Goal: Communication & Community: Answer question/provide support

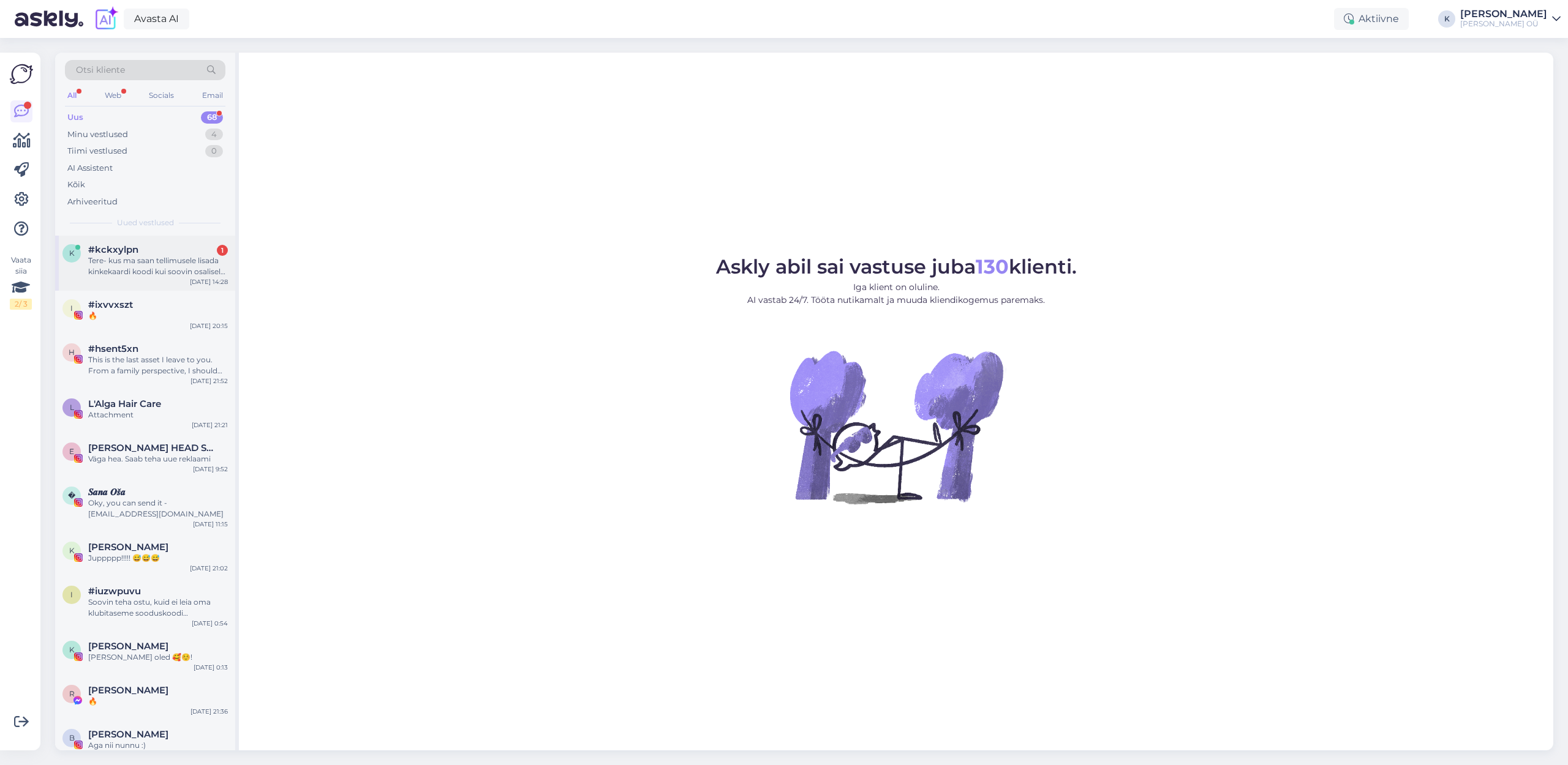
click at [106, 265] on div "Tere- kus ma saan tellimusele lisada kinkekaardi koodi kui soovin osaliselt sel…" at bounding box center [158, 266] width 139 height 22
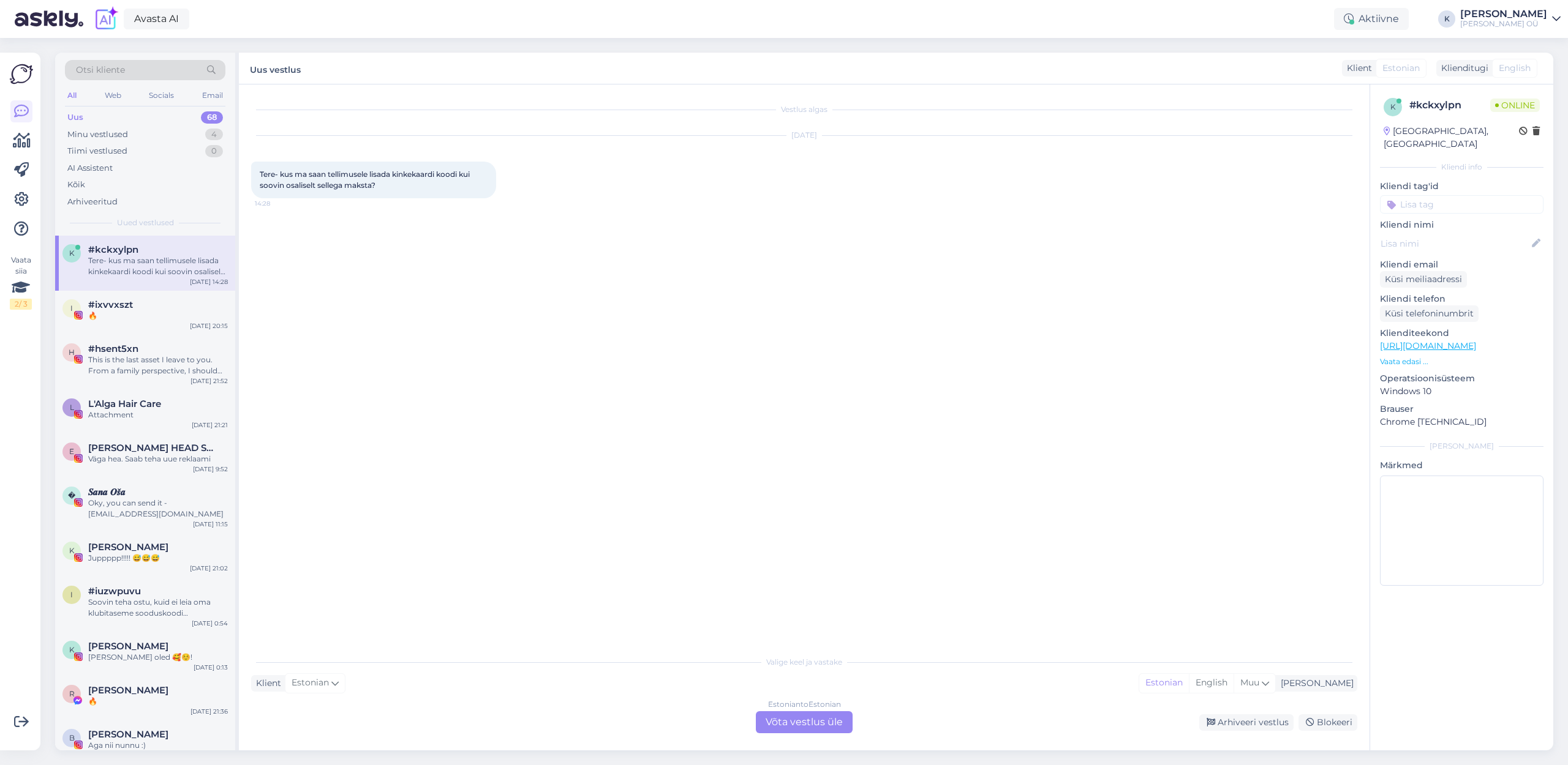
click at [792, 724] on div "Estonian to Estonian Võta vestlus üle" at bounding box center [804, 722] width 97 height 22
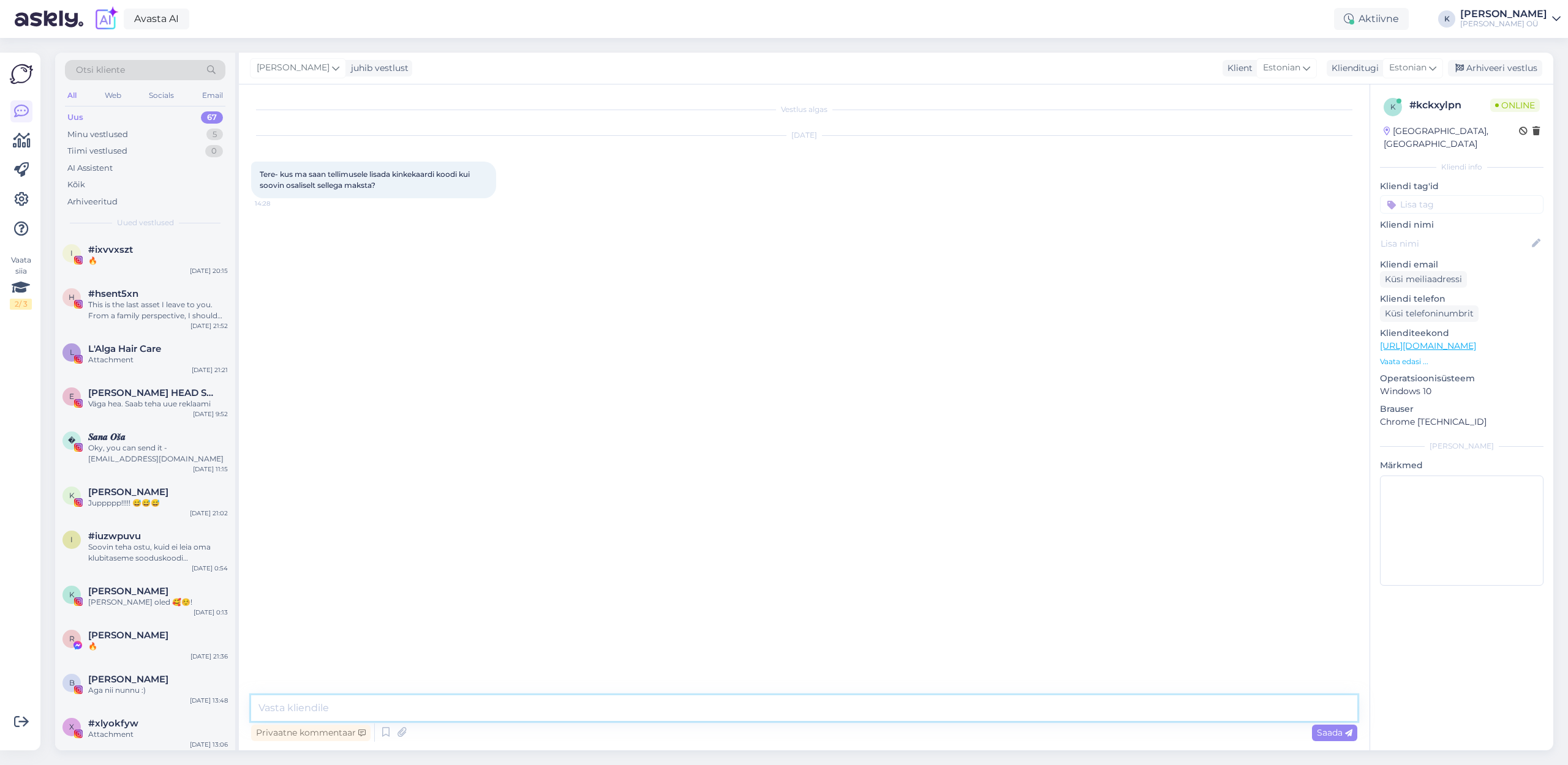
click at [525, 711] on textarea at bounding box center [804, 708] width 1106 height 26
click at [404, 707] on textarea "Tere, selle saab lisada "sooduskoodi" [PERSON_NAME]" at bounding box center [804, 708] width 1106 height 26
click at [398, 707] on textarea "Tere, selle saab lisada "koodi" [PERSON_NAME]" at bounding box center [804, 708] width 1106 height 26
type textarea "Tere, selle saab lisada "kood" [PERSON_NAME]"
click at [400, 709] on textarea at bounding box center [804, 708] width 1106 height 26
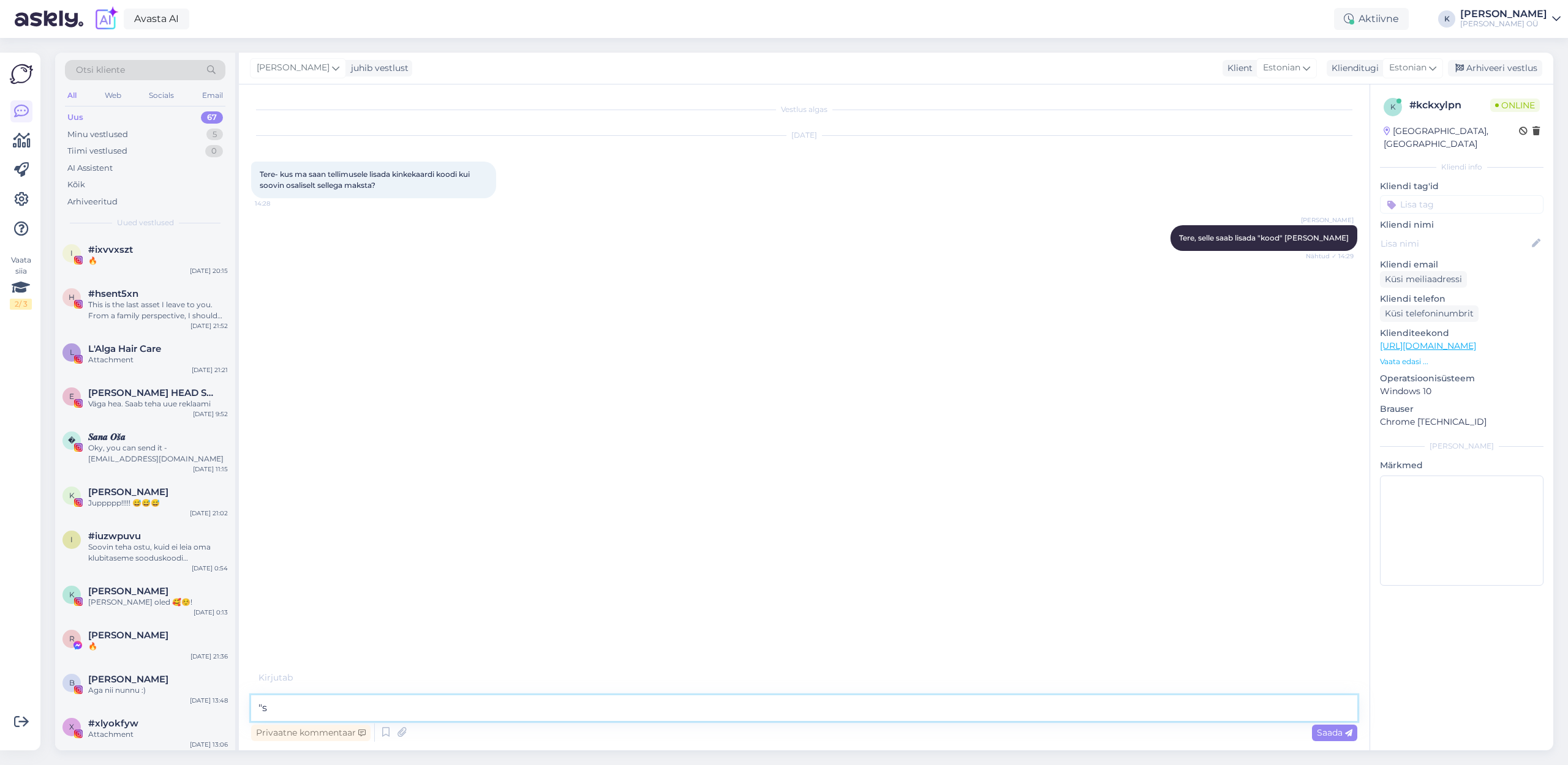
type textarea """
click at [300, 702] on textarea at bounding box center [804, 708] width 1106 height 26
click at [315, 703] on textarea at bounding box center [804, 708] width 1106 height 26
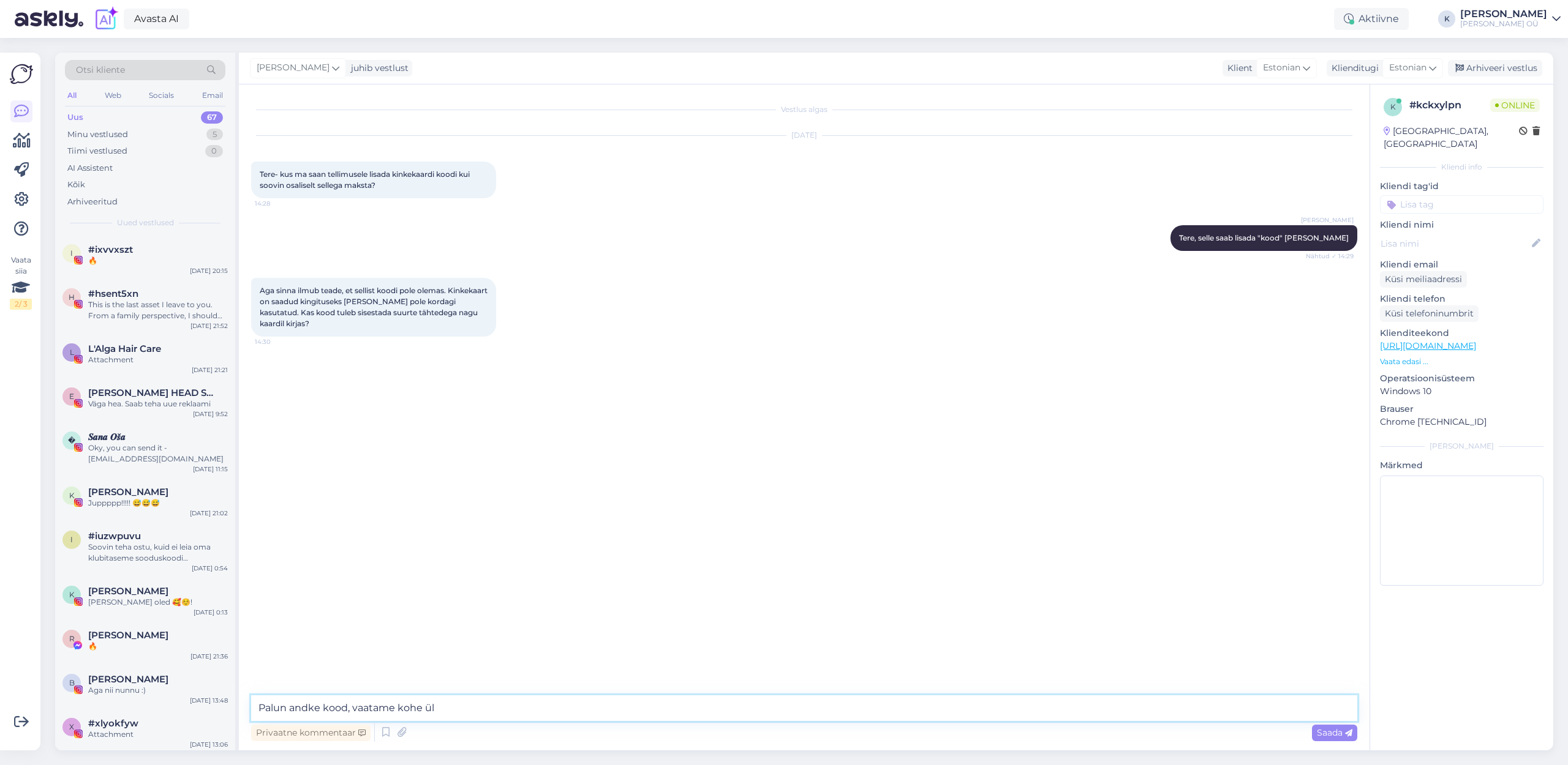
type textarea "Palun andke kood, vaatame kohe üle"
type textarea "[PERSON_NAME] vahetus paar kuud tagasi"
drag, startPoint x: 413, startPoint y: 709, endPoint x: 262, endPoint y: 706, distance: 151.0
click at [262, 706] on textarea "[PERSON_NAME] vahetus paar kuud tagasi" at bounding box center [804, 708] width 1106 height 26
drag, startPoint x: 259, startPoint y: 428, endPoint x: 297, endPoint y: 426, distance: 38.1
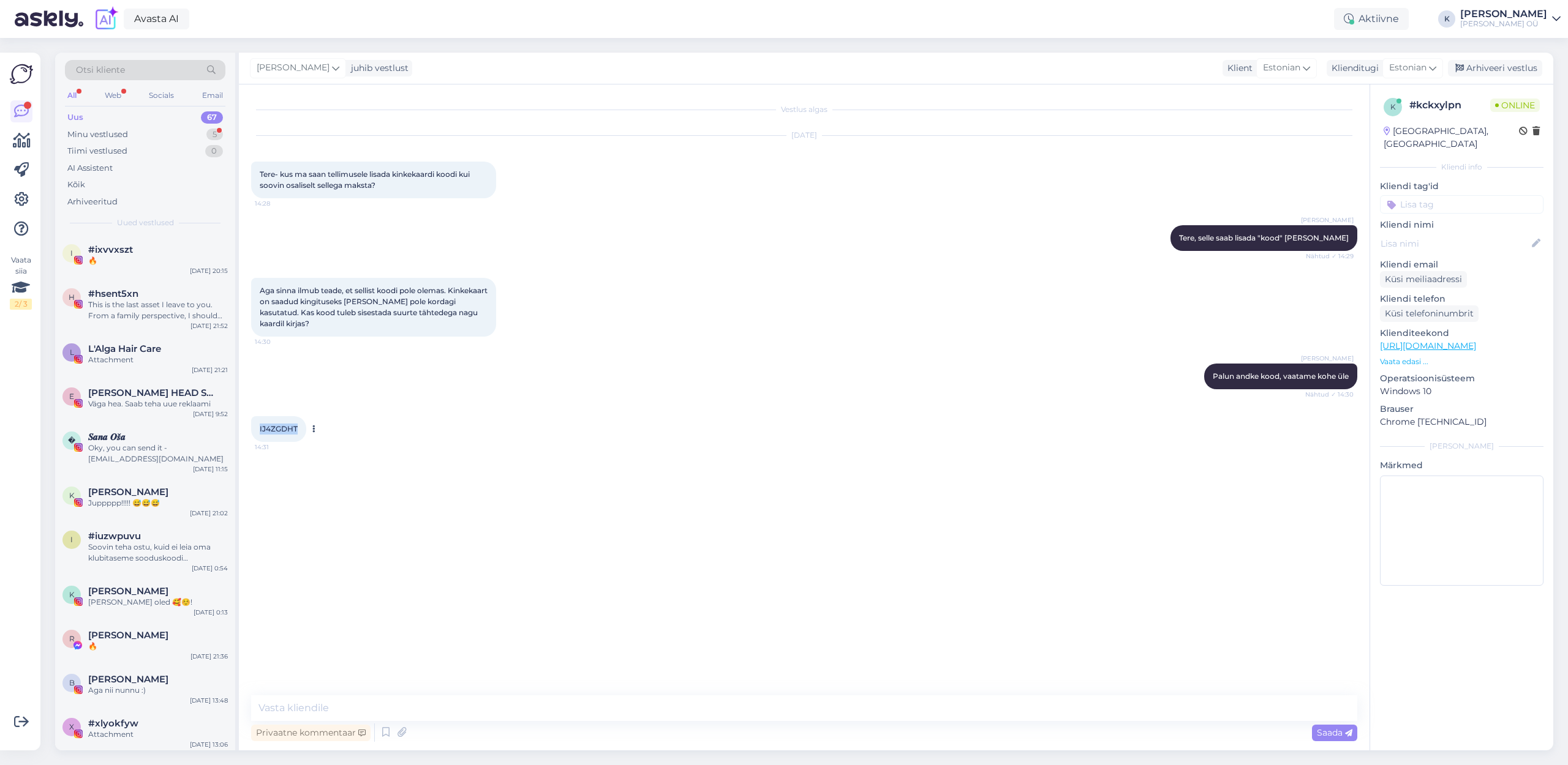
click at [297, 426] on span "IJ4ZGDHT" at bounding box center [279, 429] width 38 height 9
copy span "IJ4ZGDHT"
click at [459, 713] on textarea at bounding box center [804, 708] width 1106 height 26
type textarea "Üks moment, kohe vaatame"
click at [448, 706] on textarea at bounding box center [804, 708] width 1106 height 26
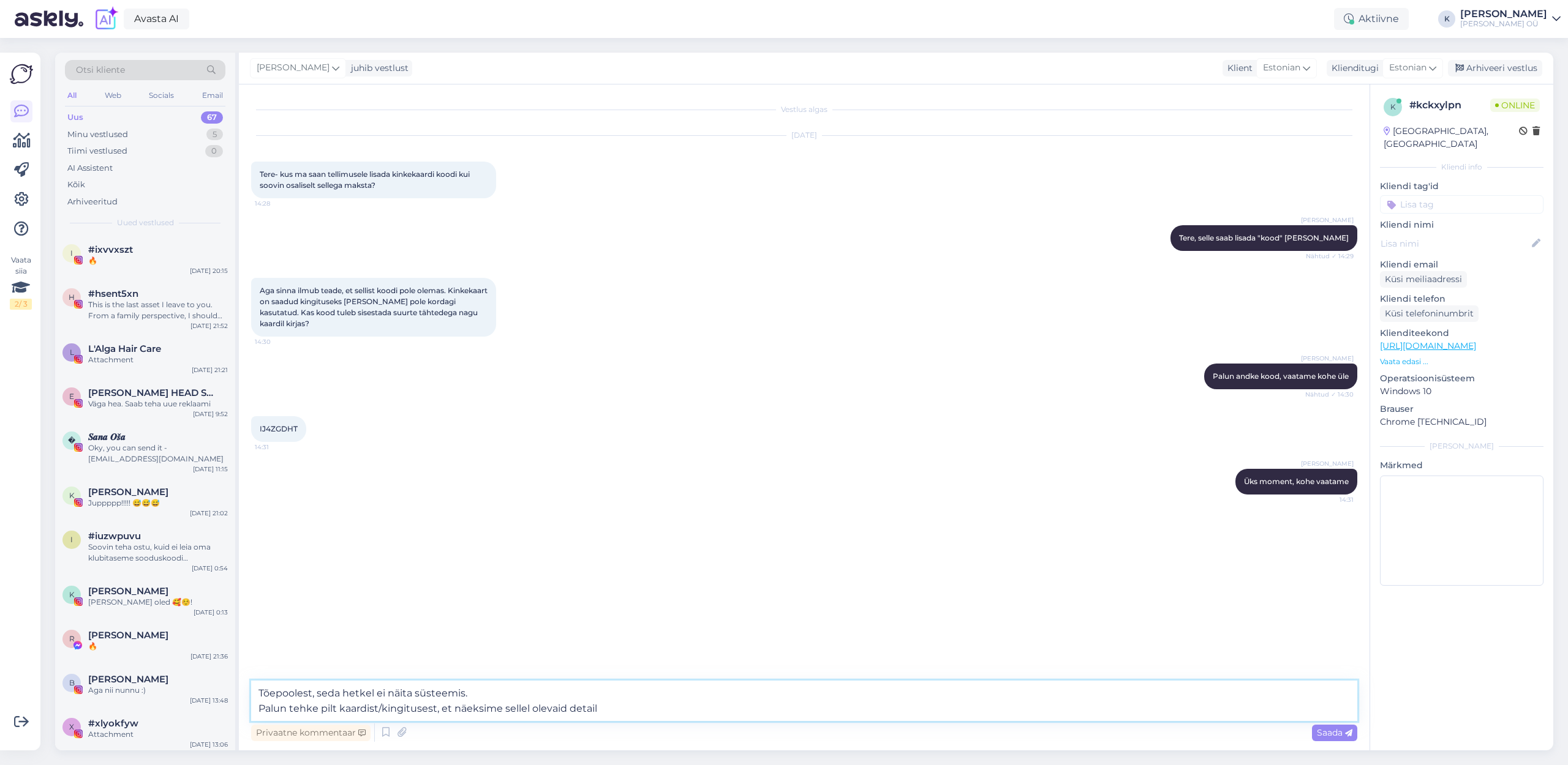
type textarea "Tõepoolest, seda hetkel ei näita süsteemis. Palun tehke pilt kaardist/kingituse…"
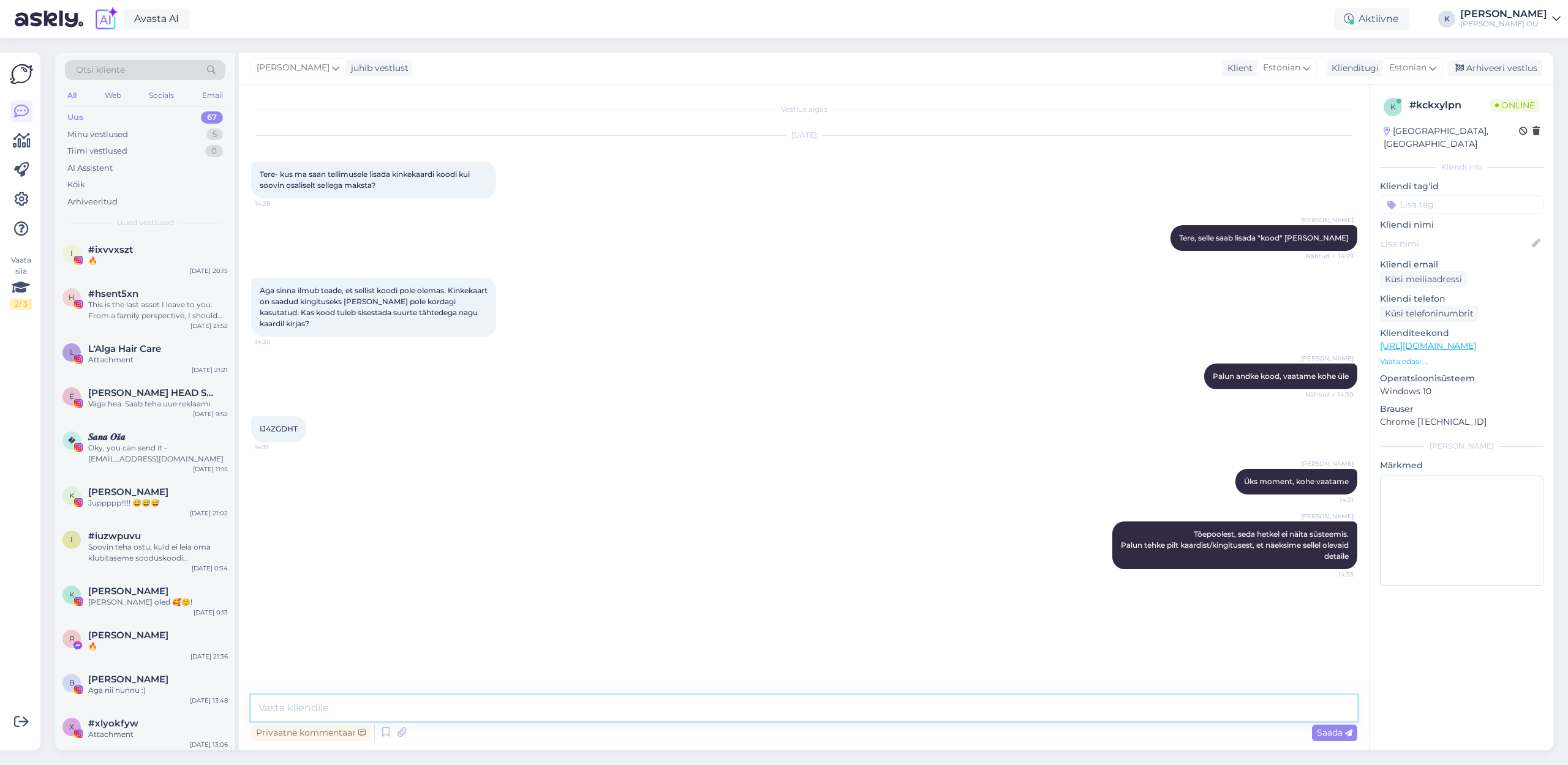
click at [427, 709] on textarea at bounding box center [804, 708] width 1106 height 26
type textarea "S"
type textarea "K"
type textarea "M"
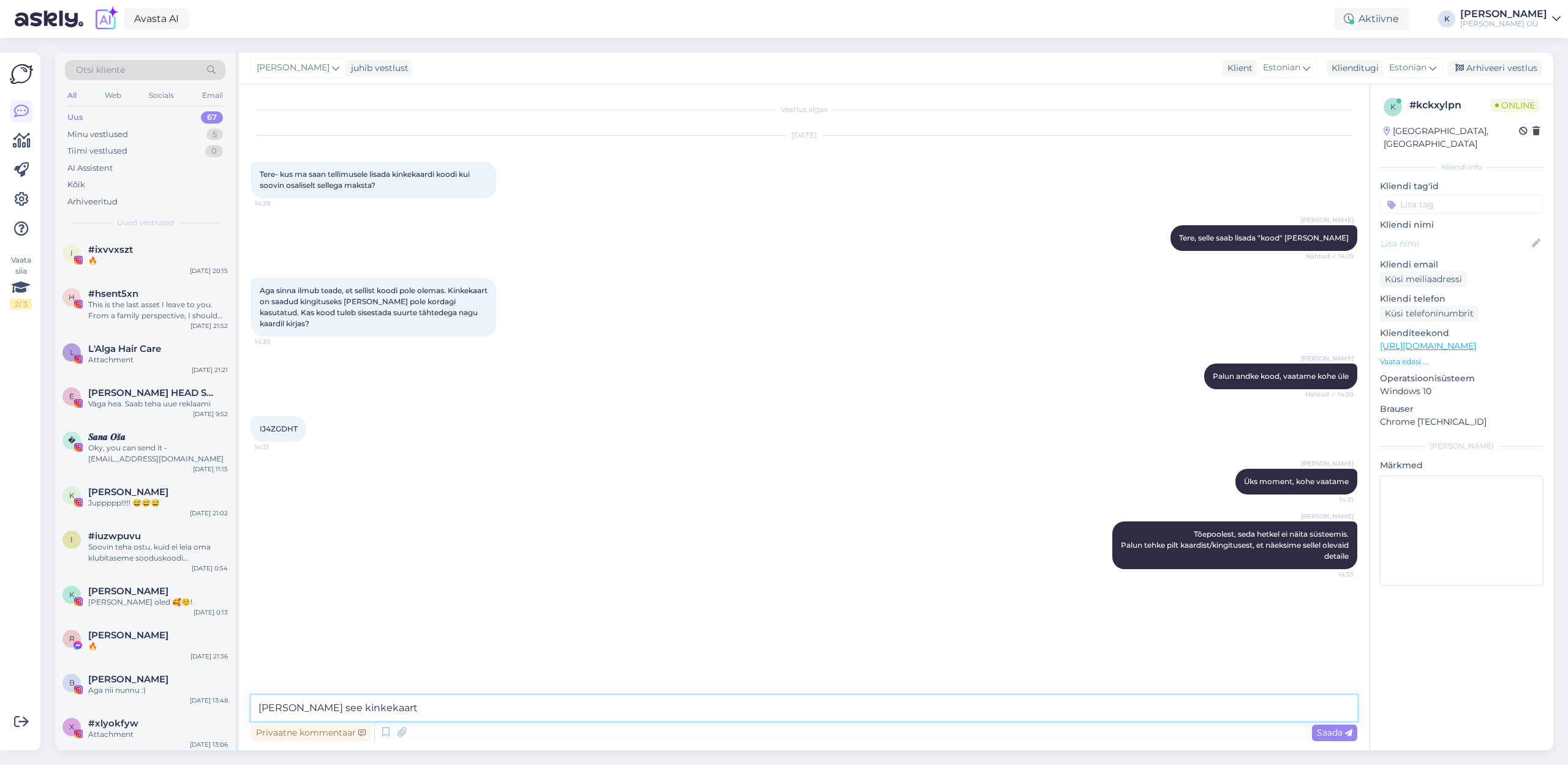
drag, startPoint x: 364, startPoint y: 706, endPoint x: 247, endPoint y: 707, distance: 117.0
click at [247, 707] on div "Vestlus algas [DATE] Tere- kus ma saan tellimusele lisada kinkekaardi koodi kui…" at bounding box center [804, 417] width 1130 height 666
type textarea "Summa / millal väljastatud"
drag, startPoint x: 397, startPoint y: 704, endPoint x: 245, endPoint y: 711, distance: 152.2
click at [245, 711] on div "Vestlus algas [DATE] Tere- kus ma saan tellimusele lisada kinkekaardi koodi kui…" at bounding box center [804, 417] width 1130 height 666
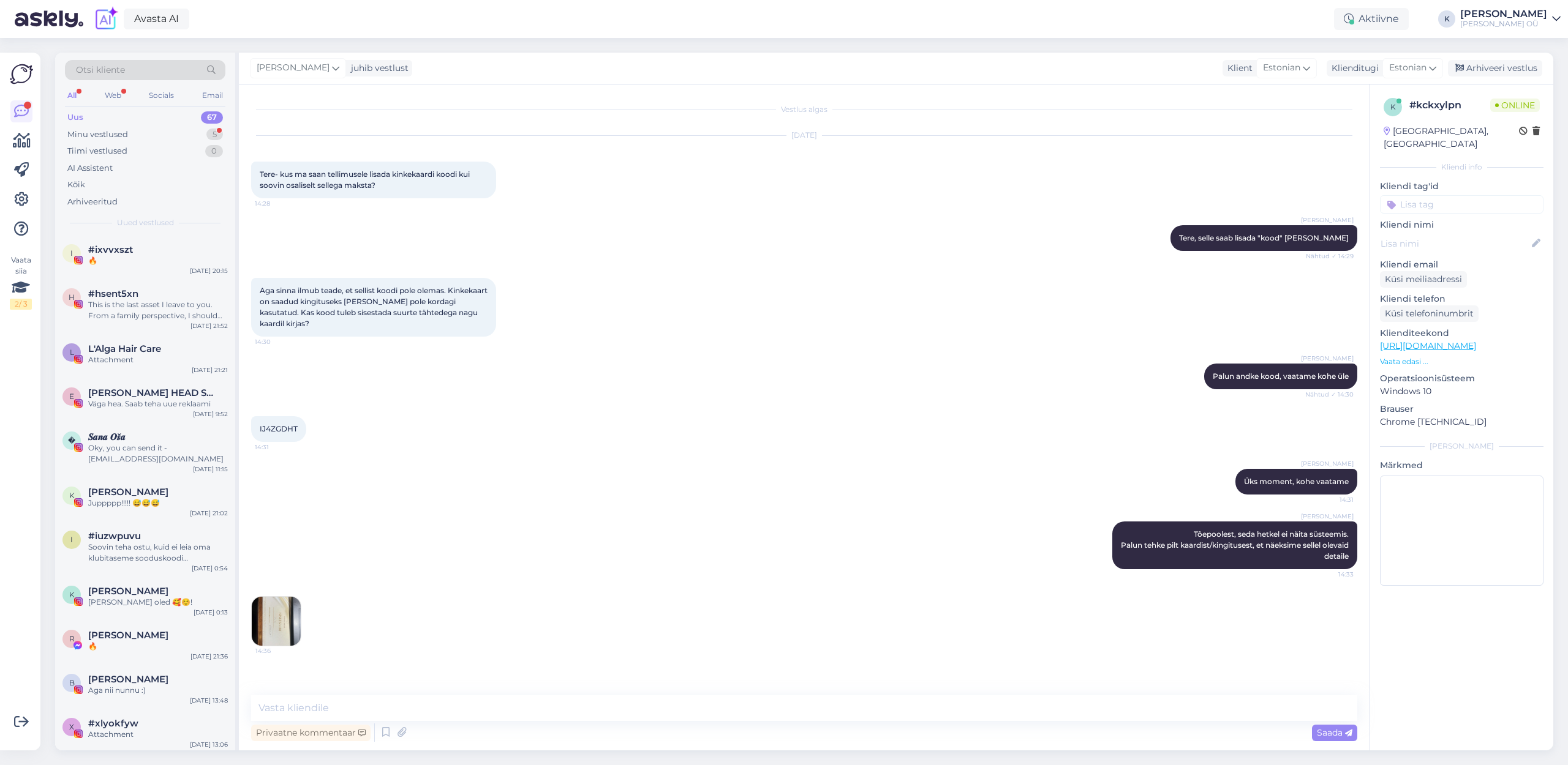
click at [283, 622] on img at bounding box center [276, 621] width 49 height 49
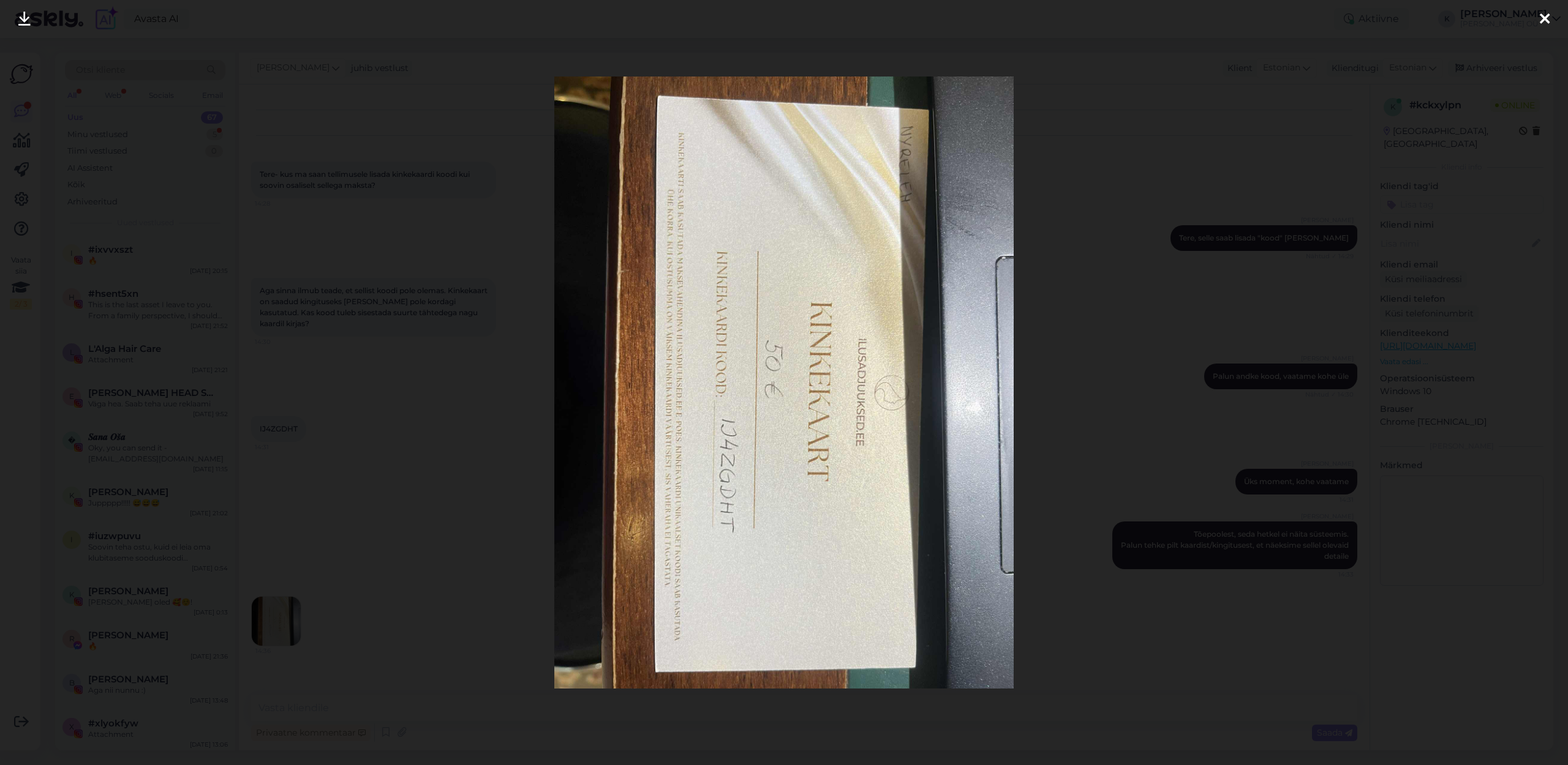
click at [1542, 21] on icon at bounding box center [1544, 20] width 10 height 16
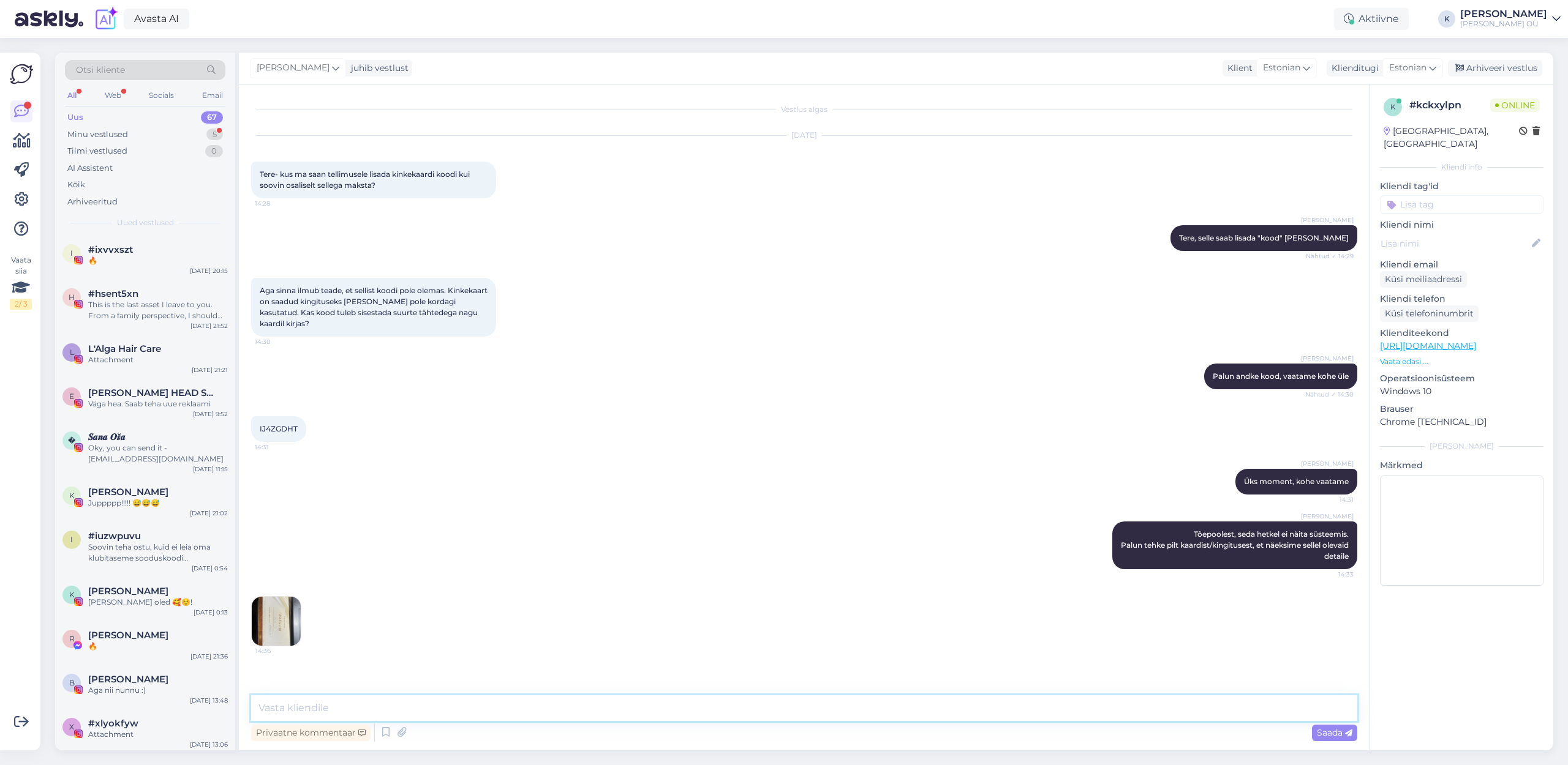
drag, startPoint x: 330, startPoint y: 719, endPoint x: 330, endPoint y: 710, distance: 9.0
click at [330, 719] on textarea at bounding box center [804, 708] width 1106 height 26
click at [269, 631] on img at bounding box center [276, 621] width 49 height 49
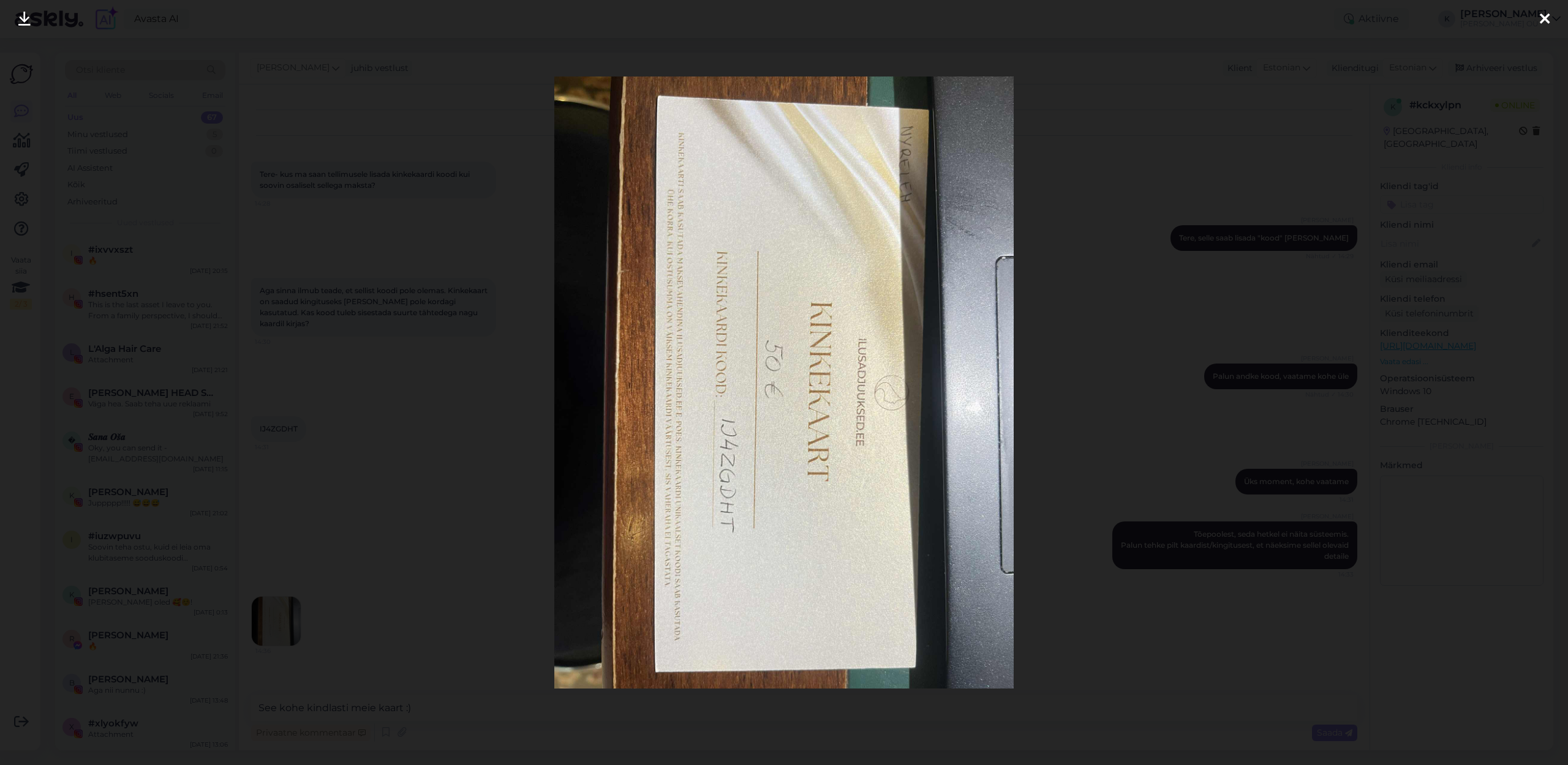
click at [1546, 12] on icon at bounding box center [1544, 20] width 10 height 16
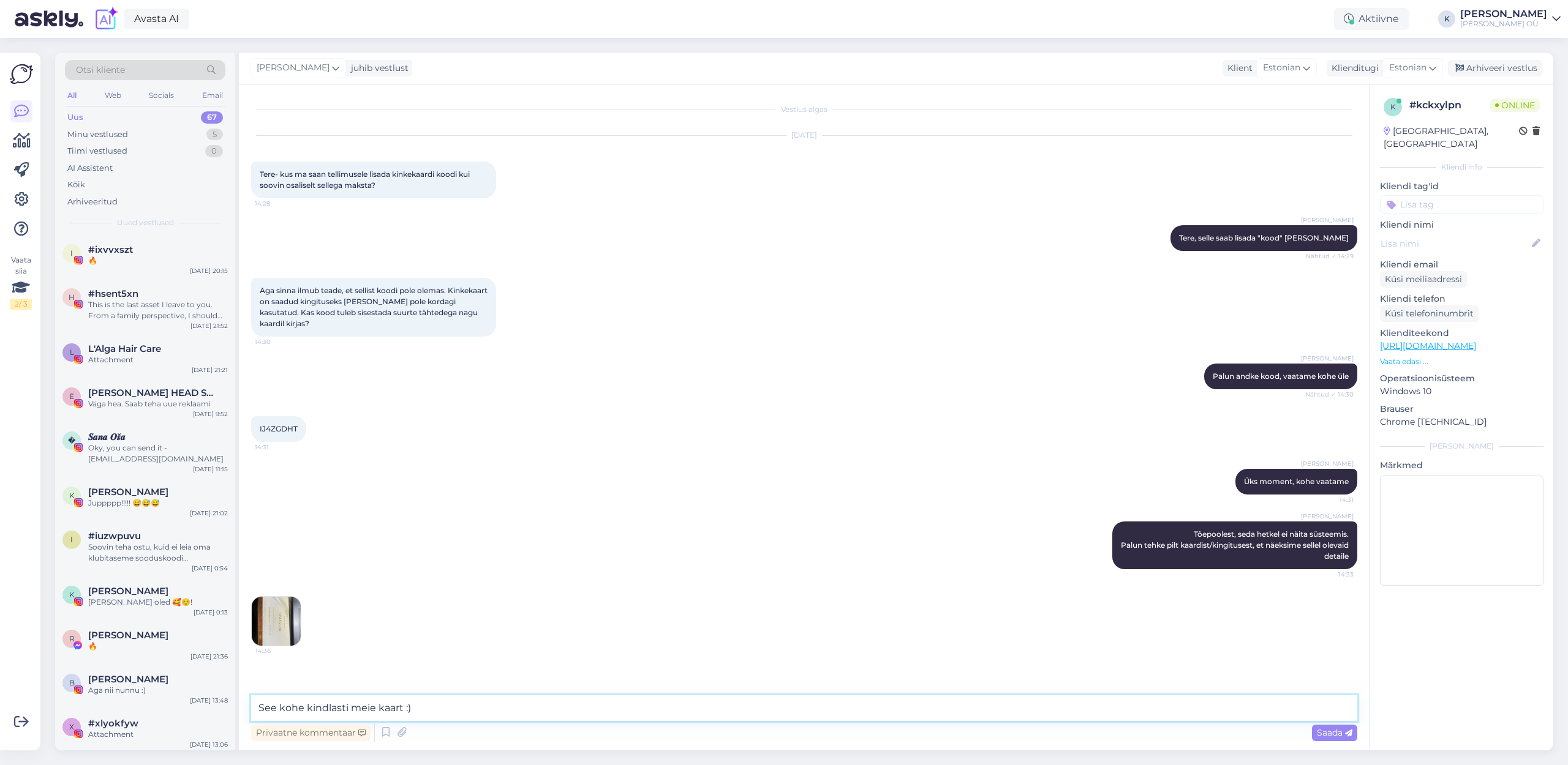
click at [426, 707] on textarea "See kohe kindlasti meie kaart :)" at bounding box center [804, 708] width 1106 height 26
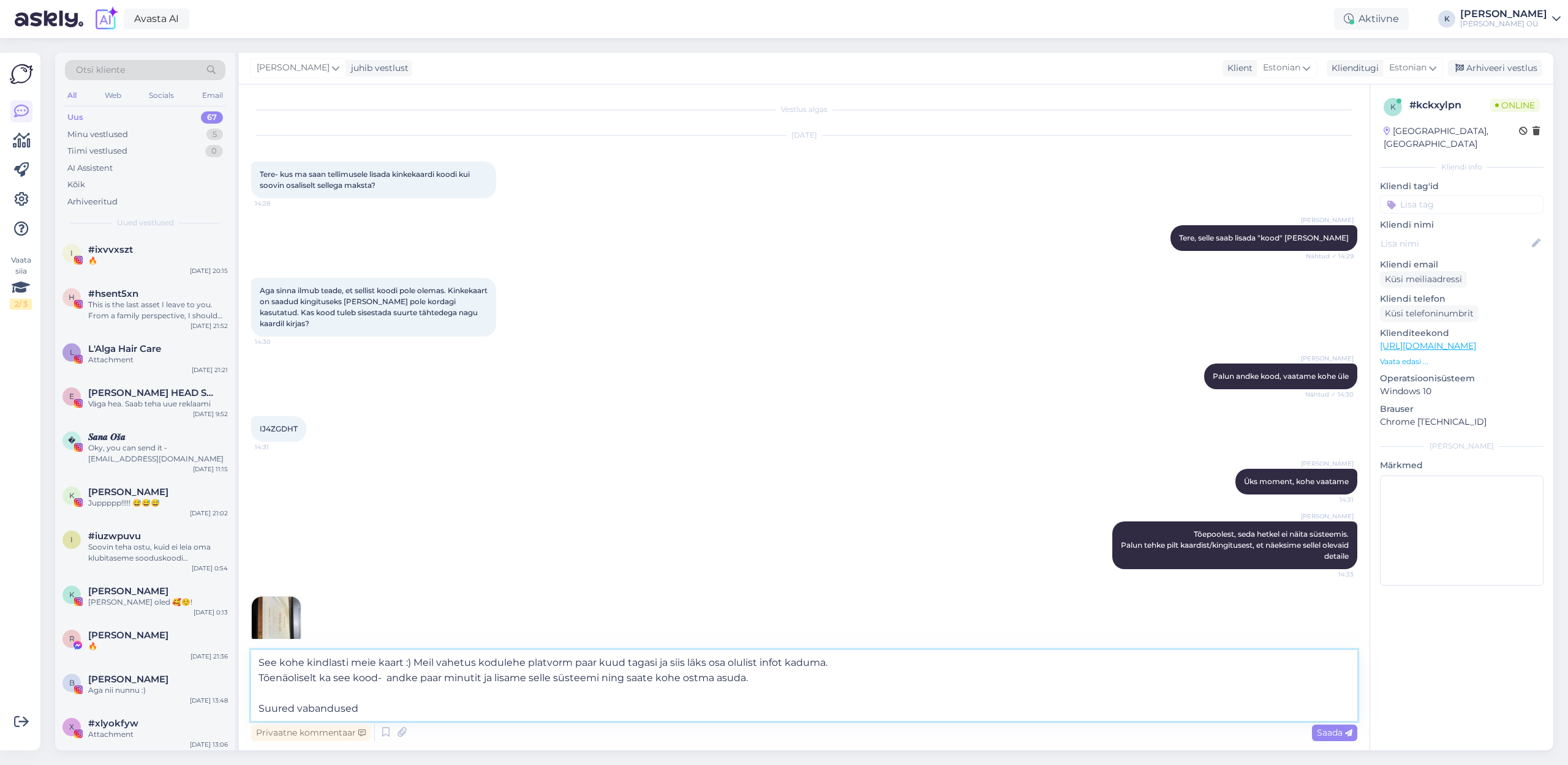
click at [833, 663] on textarea "See kohe kindlasti meie kaart :) Meil vahetus kodulehe platvorm paar kuud tagas…" at bounding box center [804, 685] width 1106 height 71
click at [358, 706] on textarea "See kohe kindlasti meie kaart :) Meil vahetus kodulehe platvorm paar kuud tagas…" at bounding box center [804, 685] width 1106 height 71
type textarea "See kohe kindlasti meie kaart :) Meil vahetus kodulehe platvorm paar kuud tagas…"
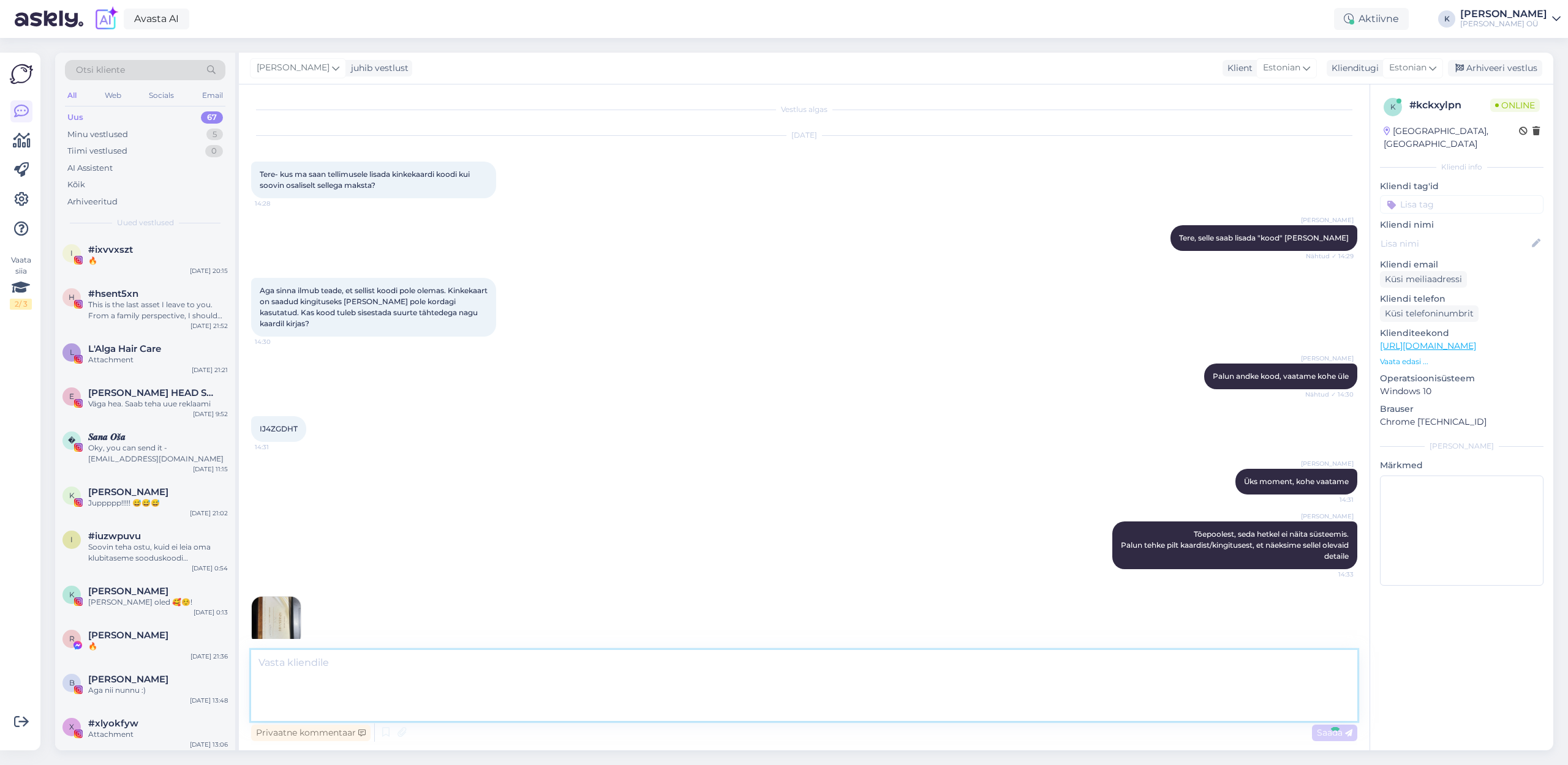
scroll to position [94, 0]
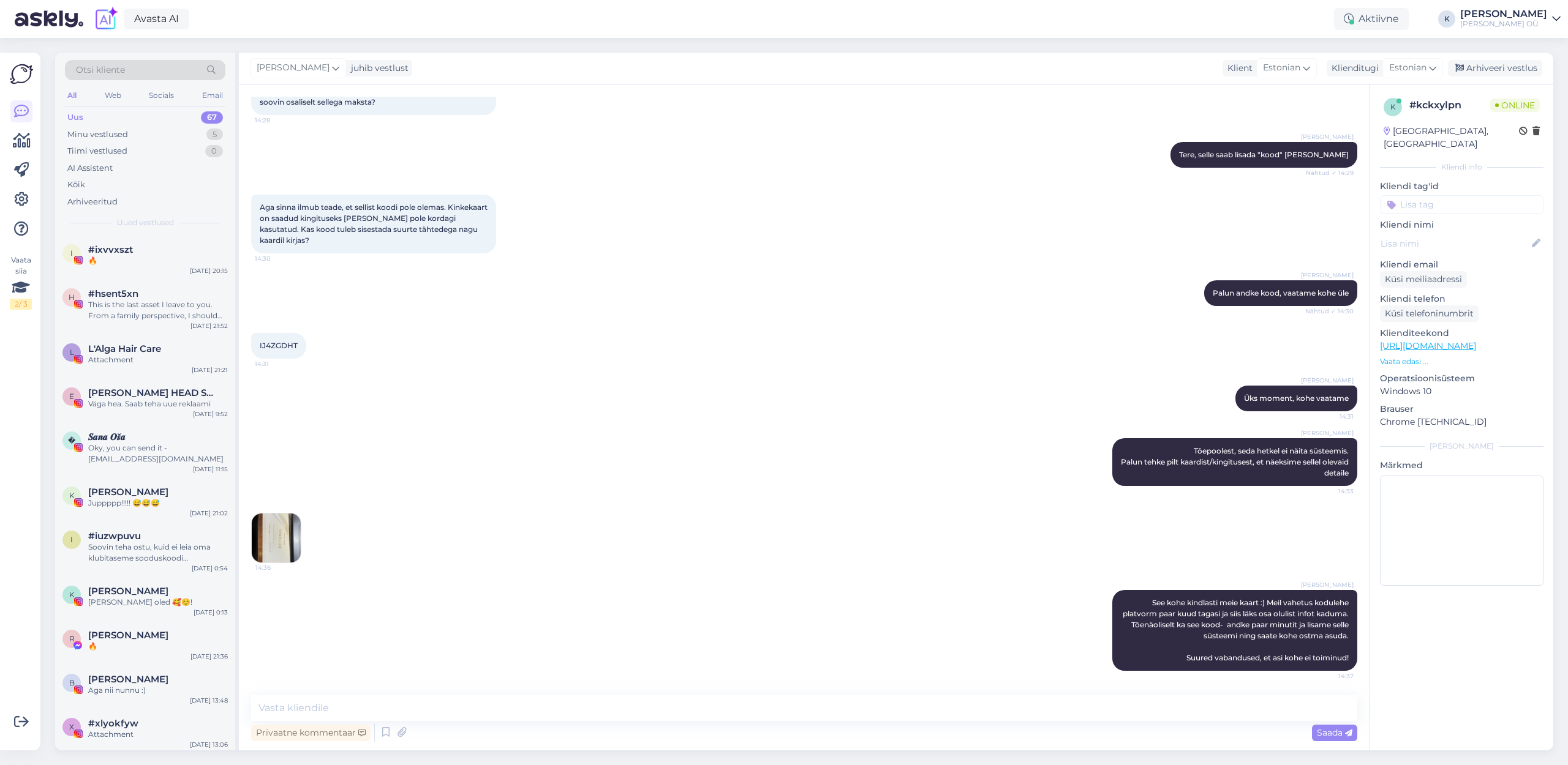
click at [284, 529] on img at bounding box center [276, 538] width 49 height 49
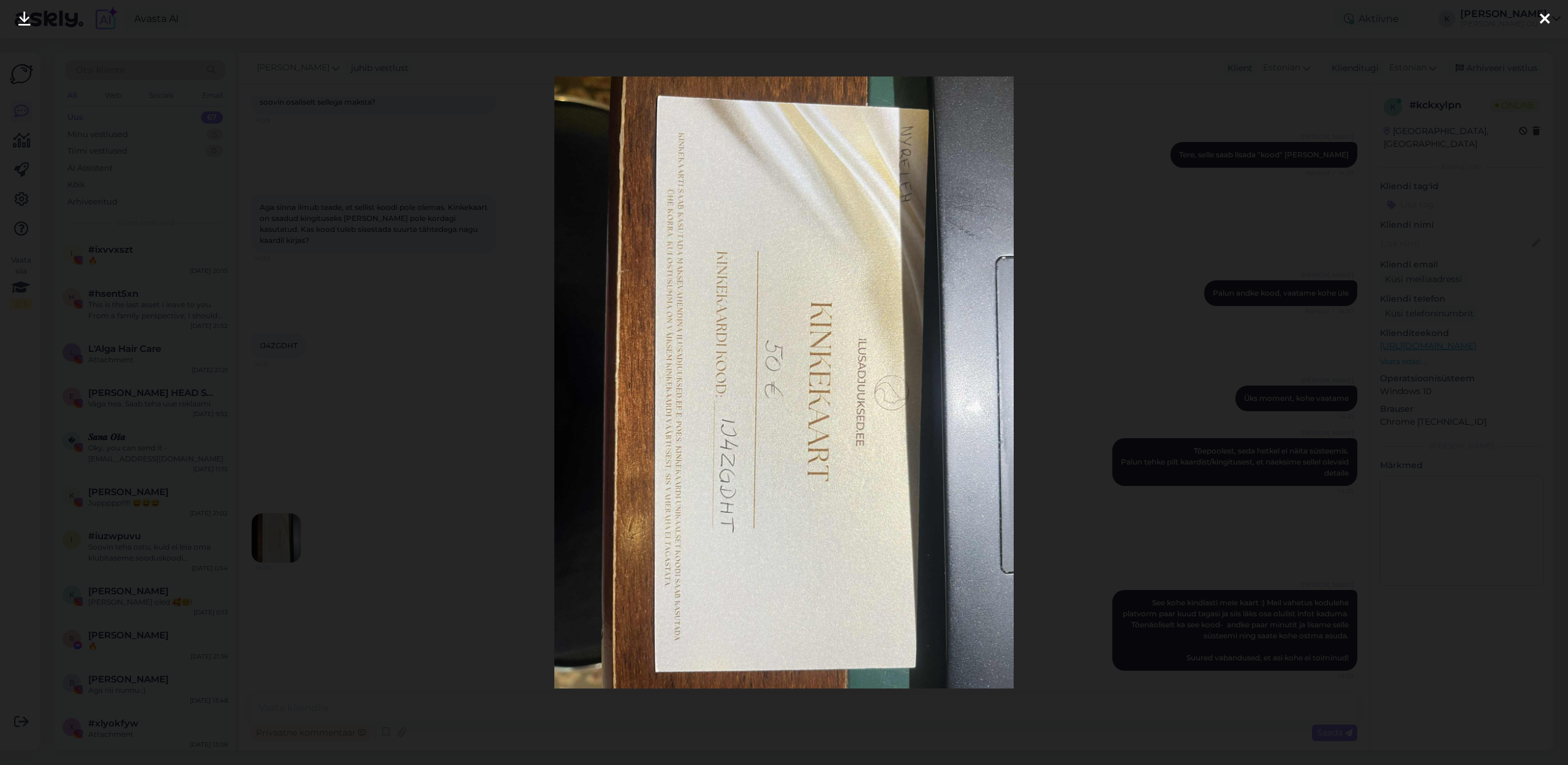
click at [1535, 24] on div at bounding box center [1544, 19] width 24 height 39
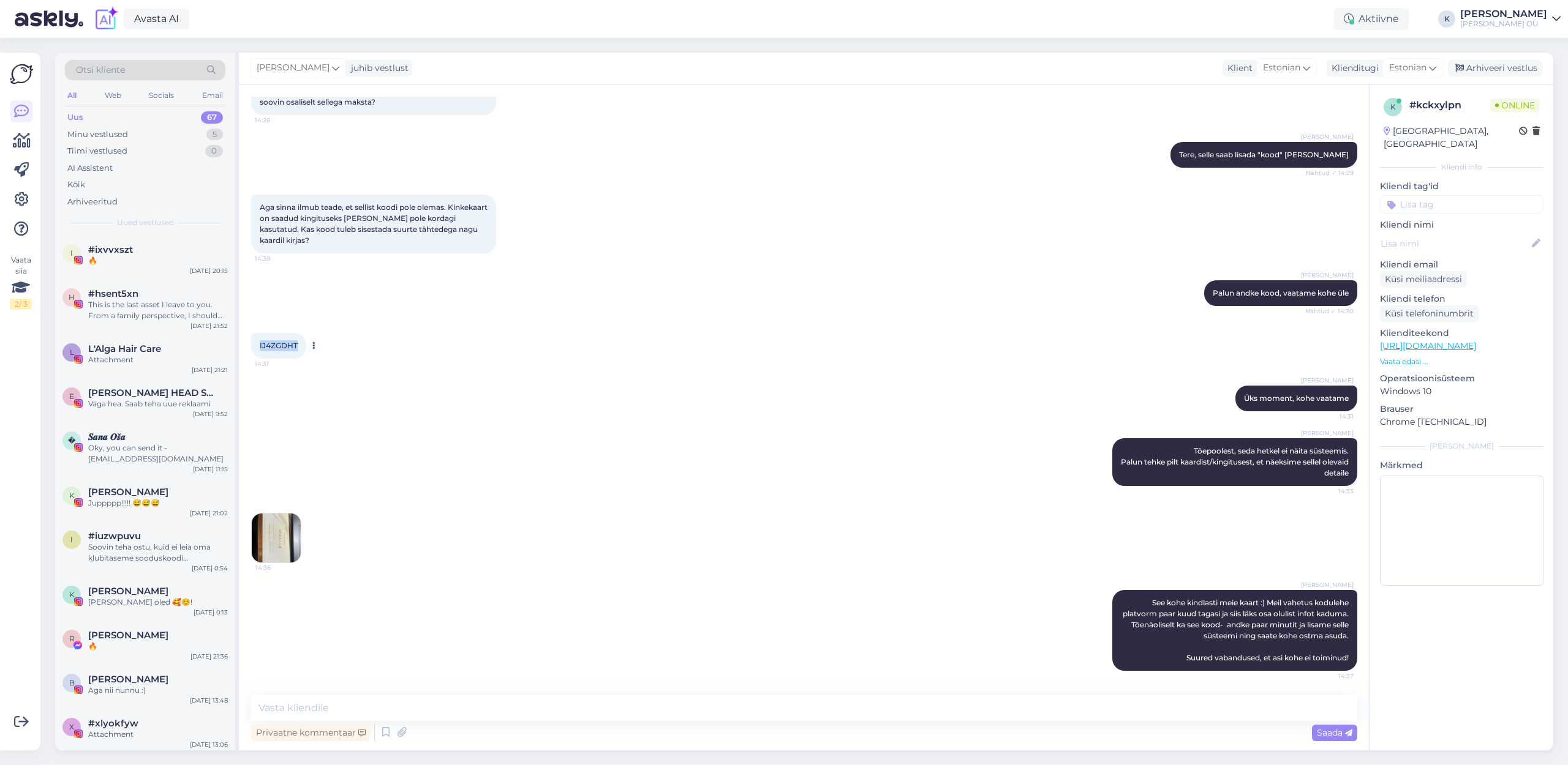
drag, startPoint x: 297, startPoint y: 335, endPoint x: 258, endPoint y: 335, distance: 39.0
click at [258, 335] on div "IJ4ZGDHT 14:31" at bounding box center [279, 345] width 55 height 26
copy span "IJ4ZGDHT"
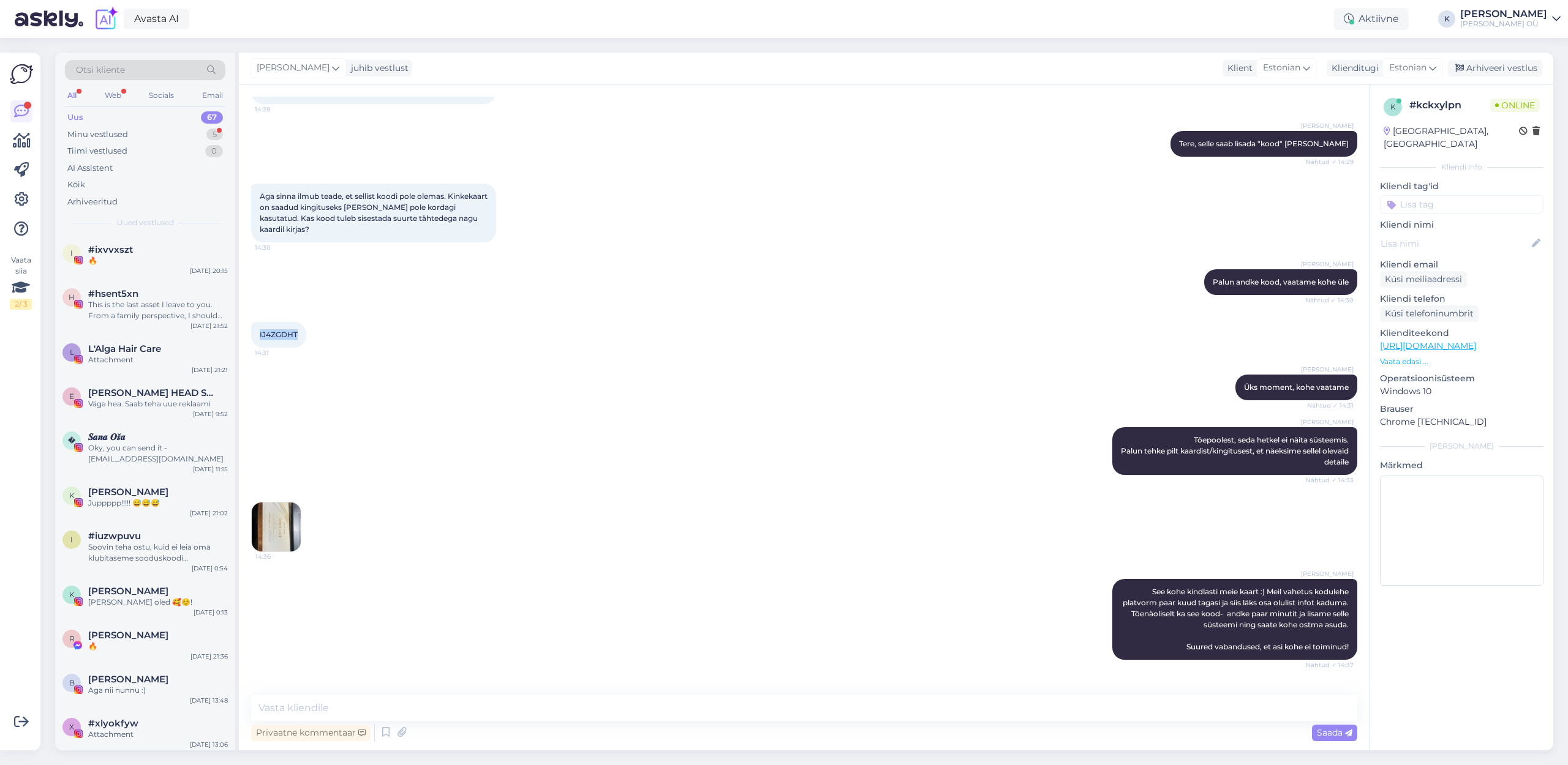
scroll to position [147, 0]
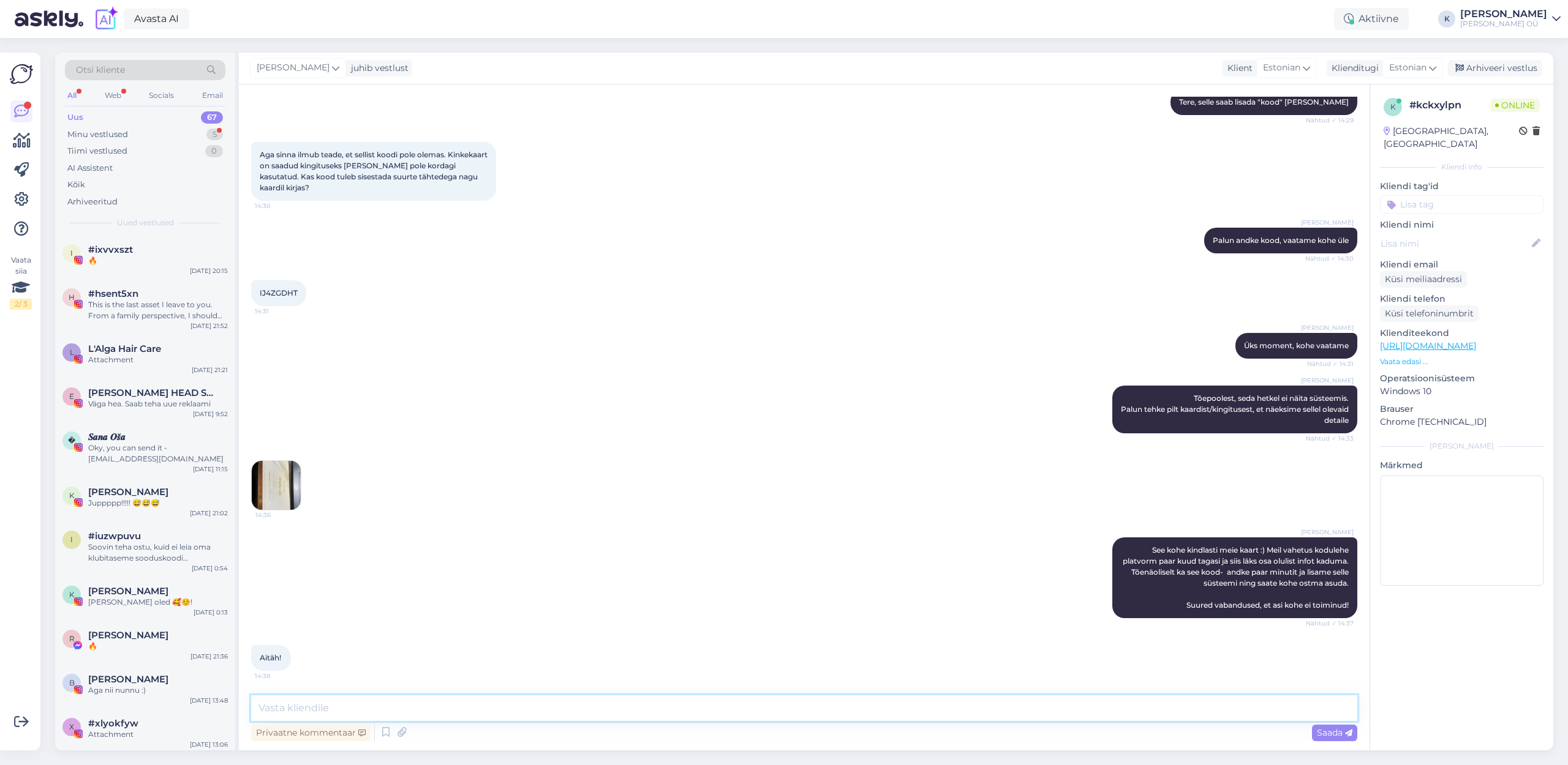
click at [290, 713] on textarea at bounding box center [804, 708] width 1106 height 26
click at [398, 709] on textarea at bounding box center [804, 708] width 1106 height 26
type textarea "Nüüd peaks olema korras :)"
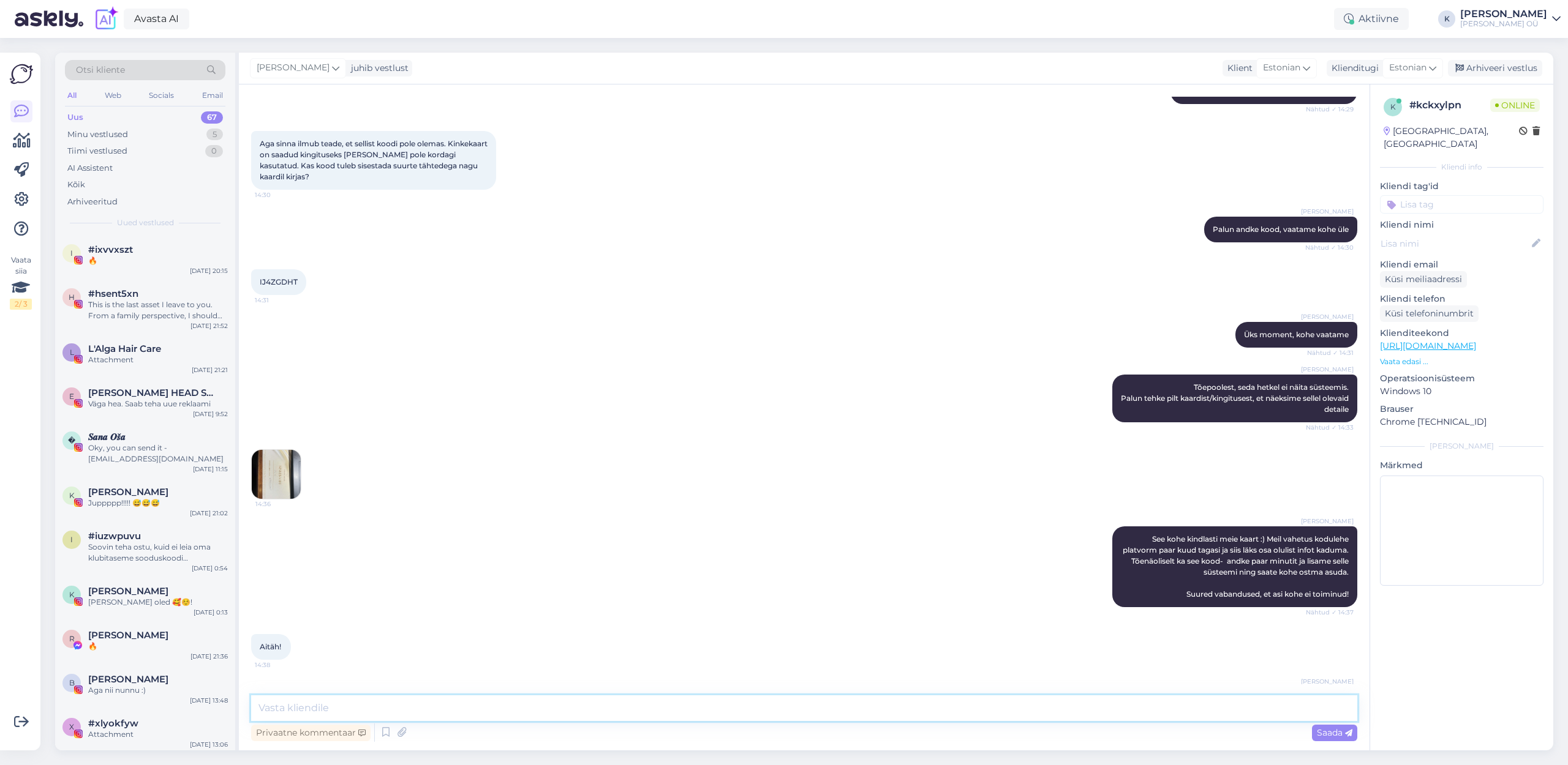
scroll to position [199, 0]
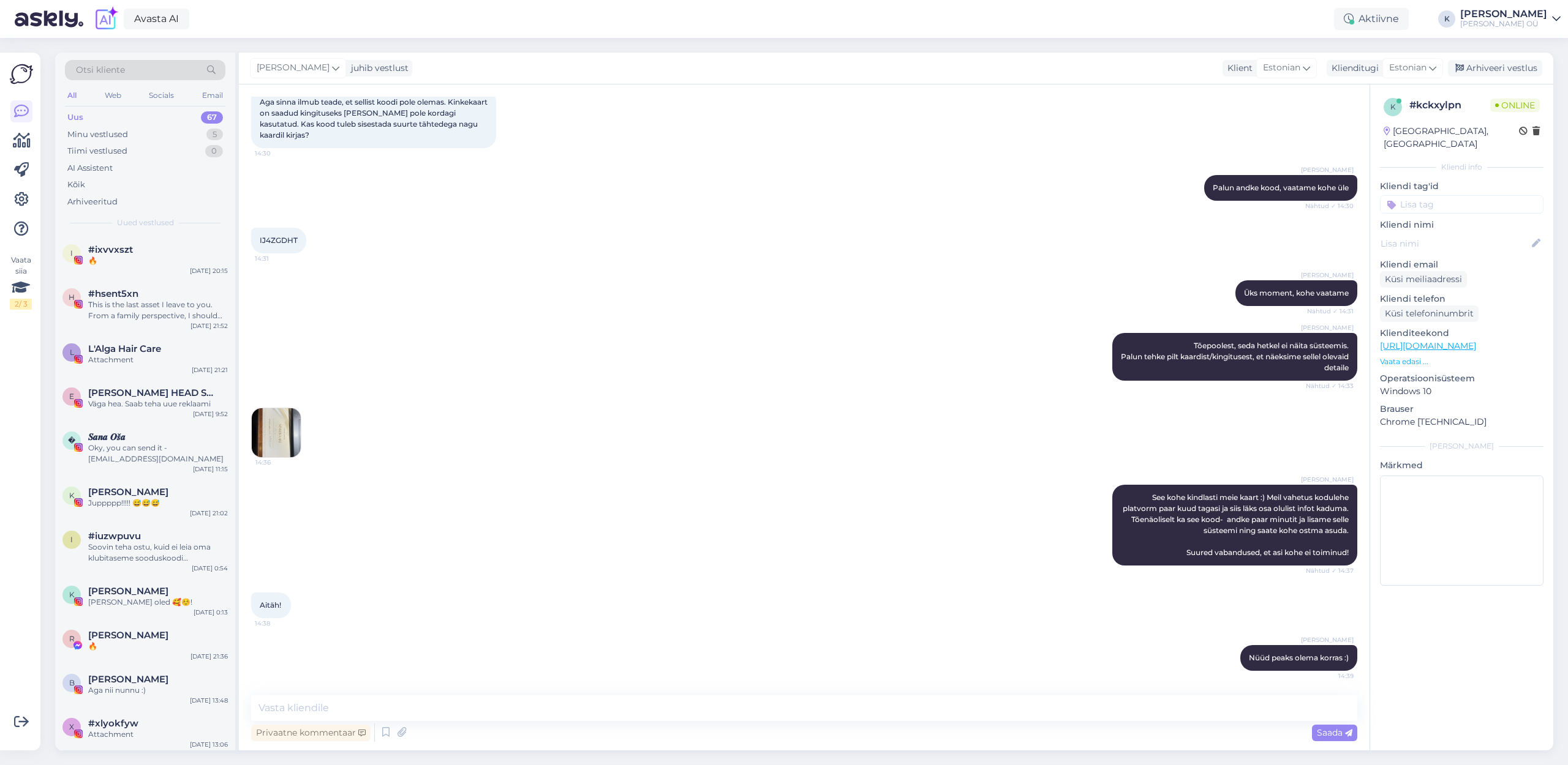
click at [277, 421] on img at bounding box center [276, 432] width 49 height 49
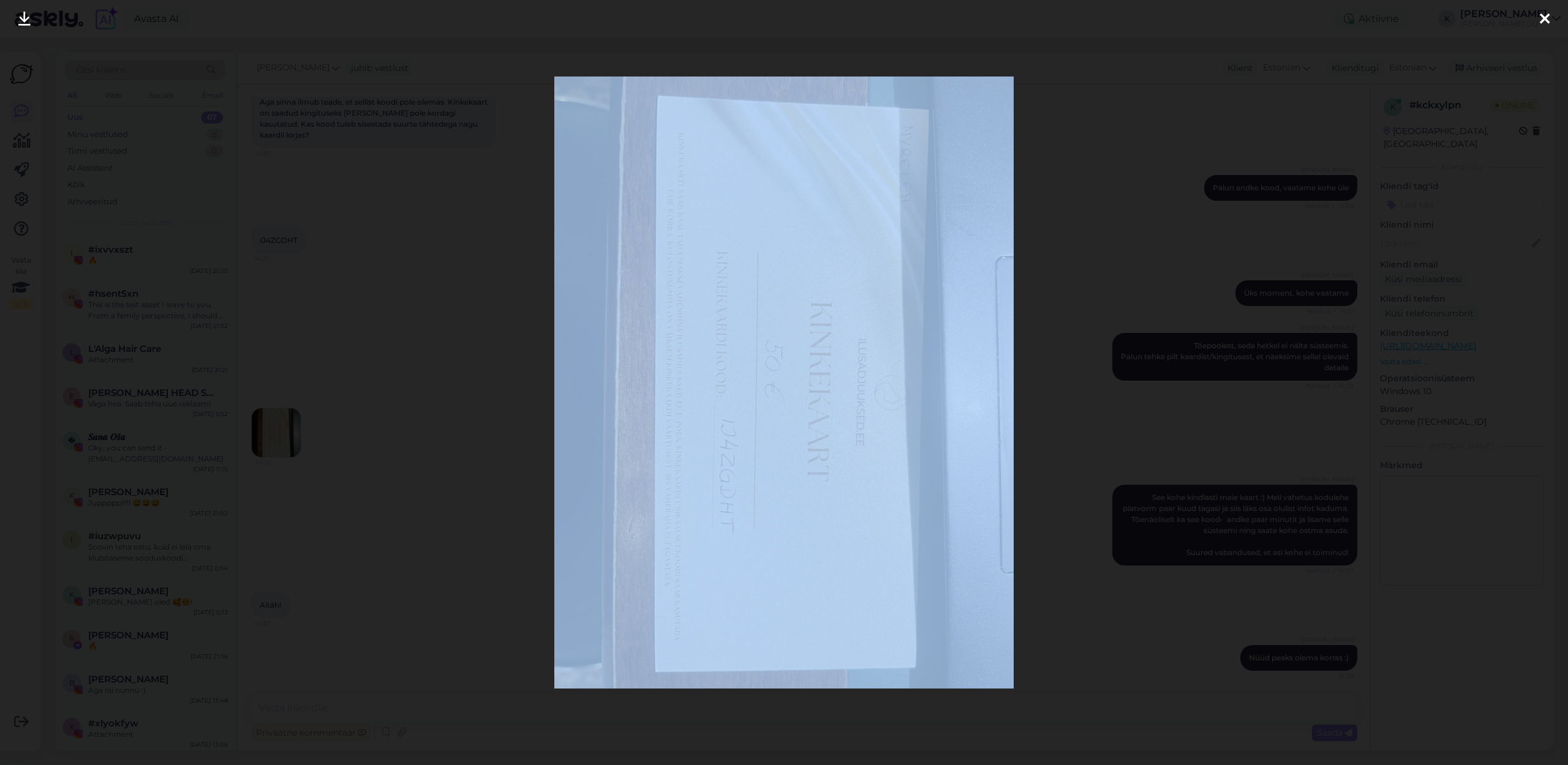
click at [277, 421] on div at bounding box center [784, 382] width 1568 height 765
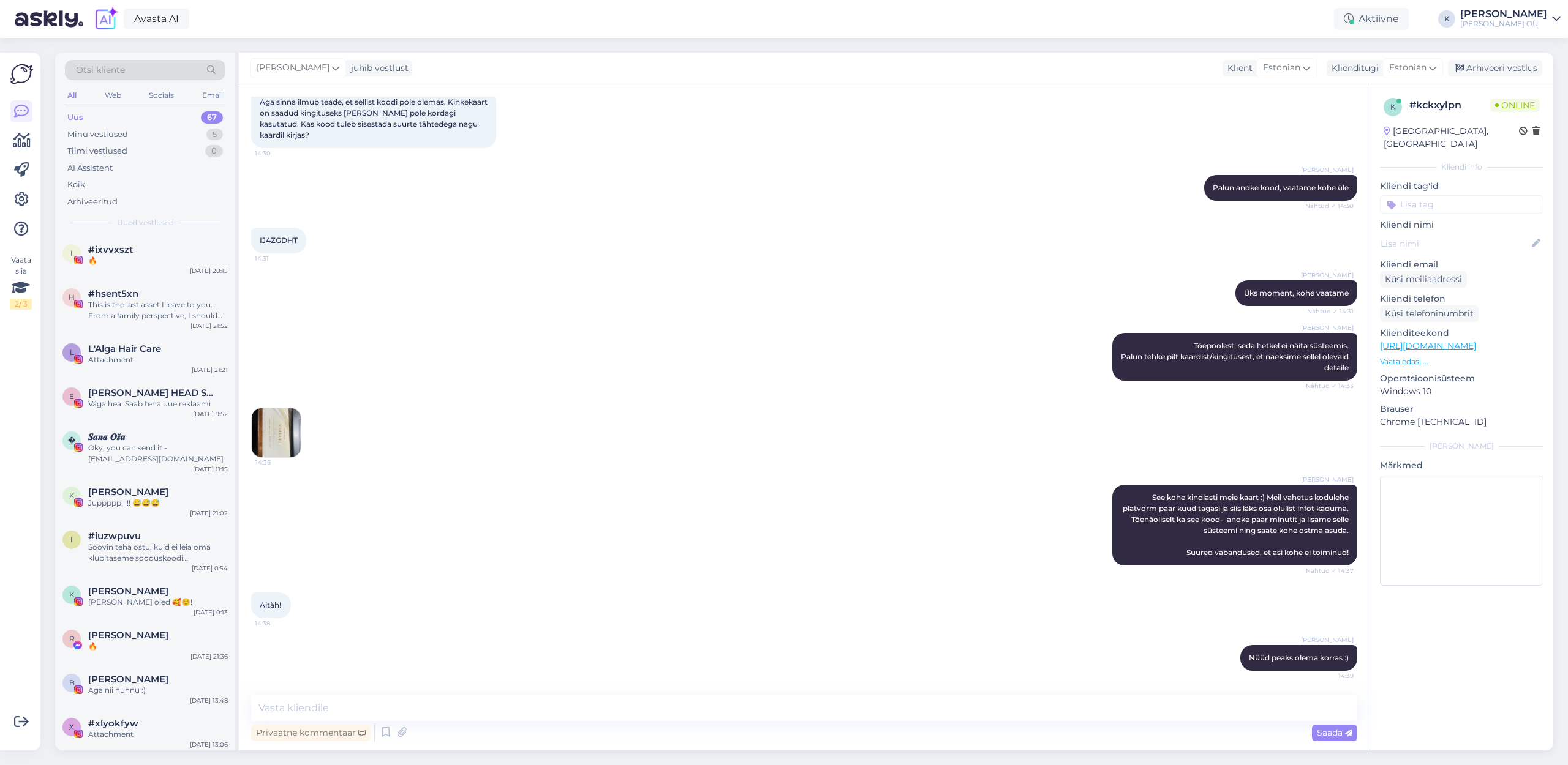
click at [302, 417] on div "14:36" at bounding box center [804, 433] width 1106 height 77
click at [279, 421] on img at bounding box center [276, 432] width 49 height 49
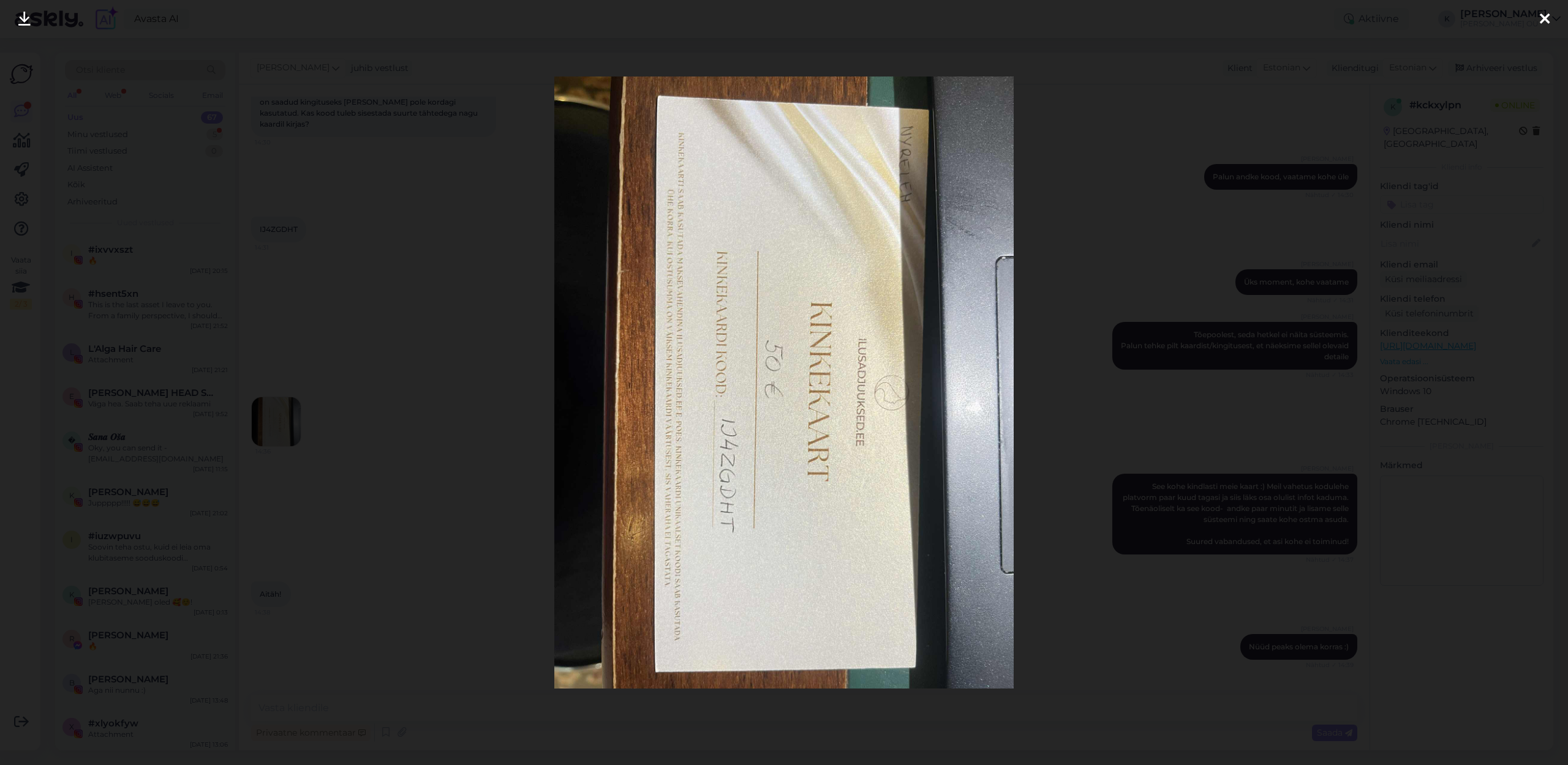
scroll to position [252, 0]
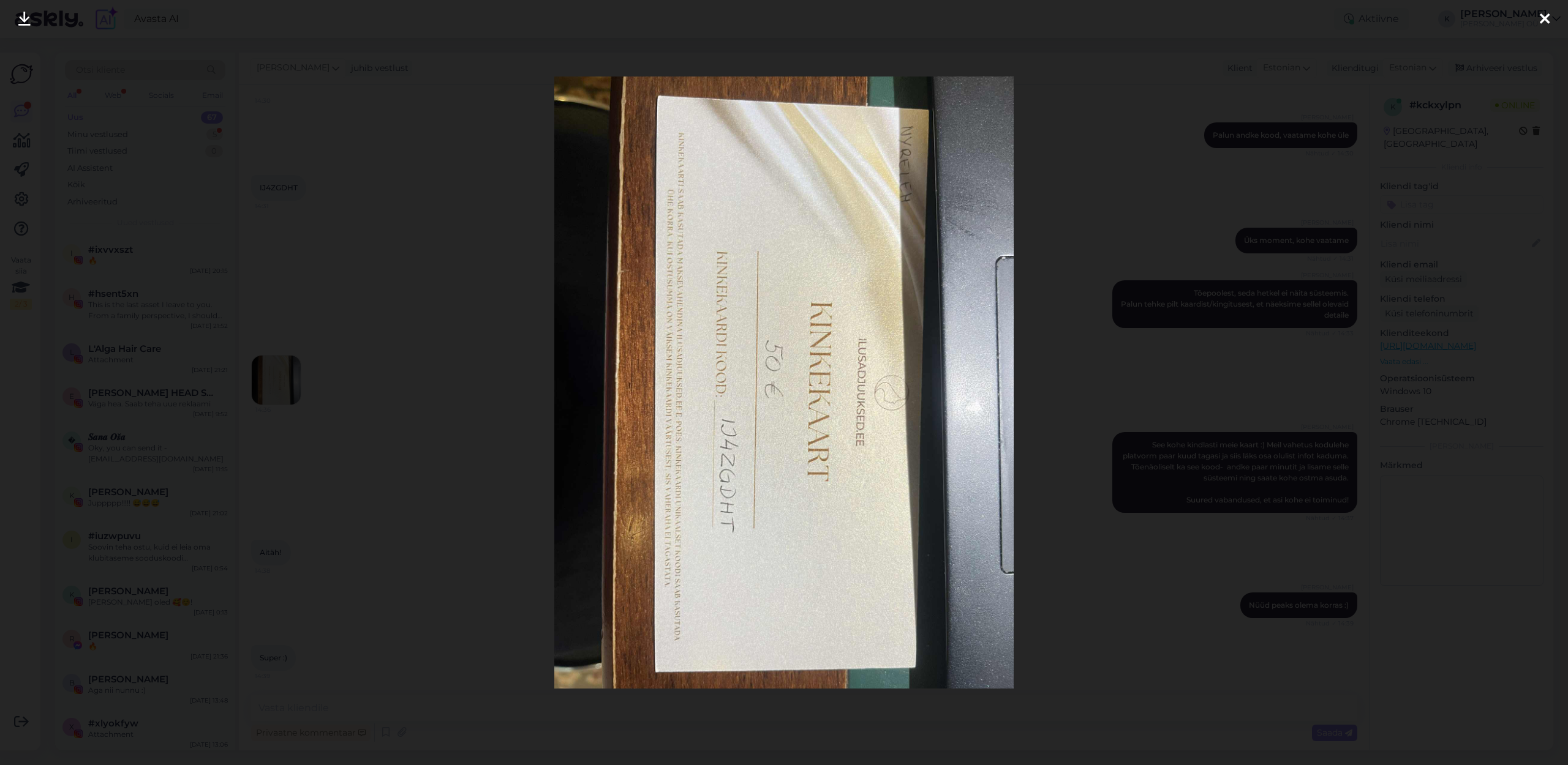
click at [1549, 20] on icon at bounding box center [1544, 20] width 10 height 16
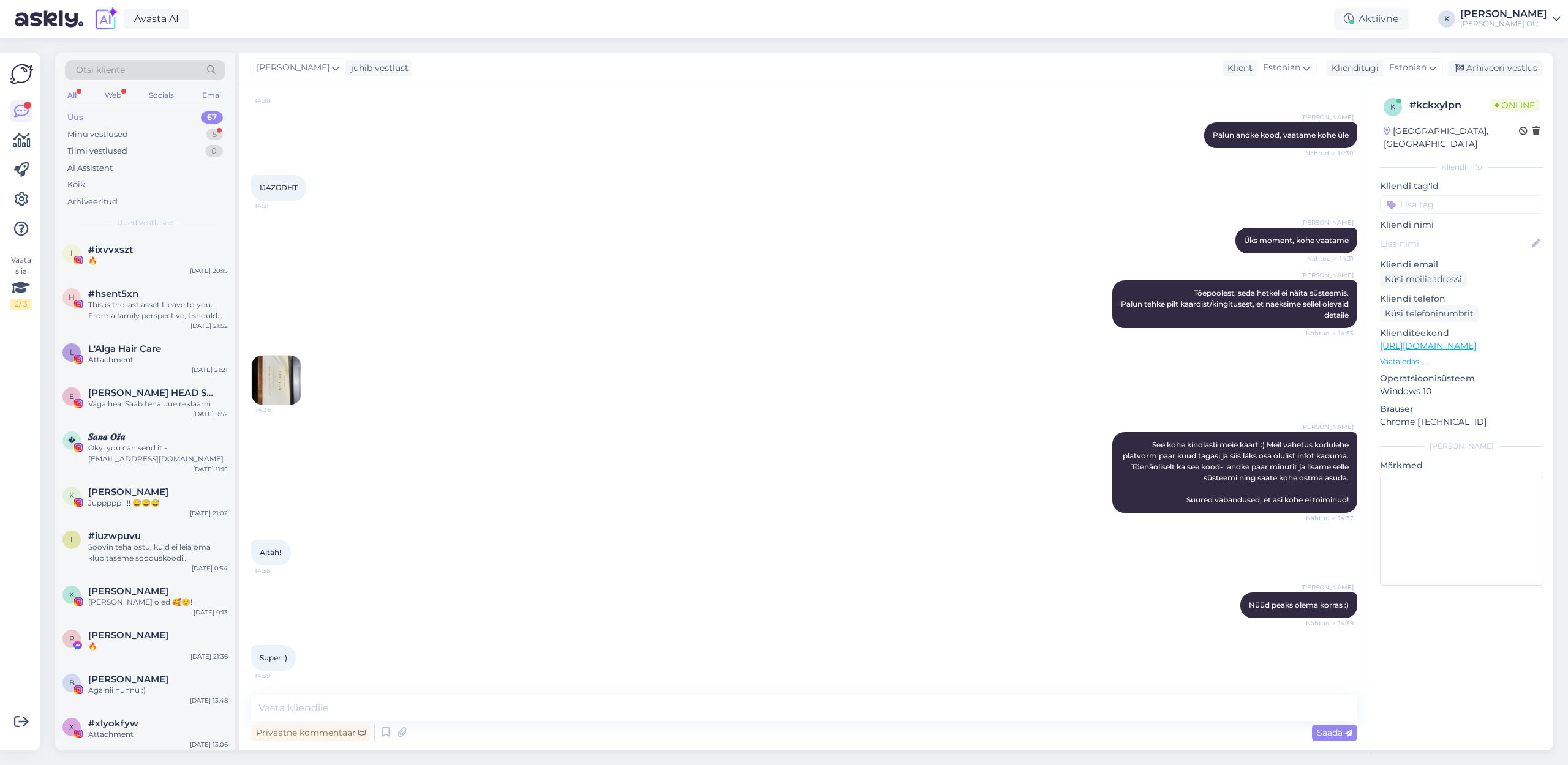
click at [290, 692] on div "Vestlus algas [DATE] Tere- kus ma saan tellimusele lisada kinkekaardi koodi kui…" at bounding box center [804, 417] width 1130 height 666
click at [292, 705] on textarea at bounding box center [804, 708] width 1106 height 26
click at [296, 709] on textarea "Toredat valimist" at bounding box center [804, 708] width 1106 height 26
click at [351, 708] on textarea "Toredat valimist" at bounding box center [804, 708] width 1106 height 26
drag, startPoint x: 349, startPoint y: 707, endPoint x: 260, endPoint y: 706, distance: 89.0
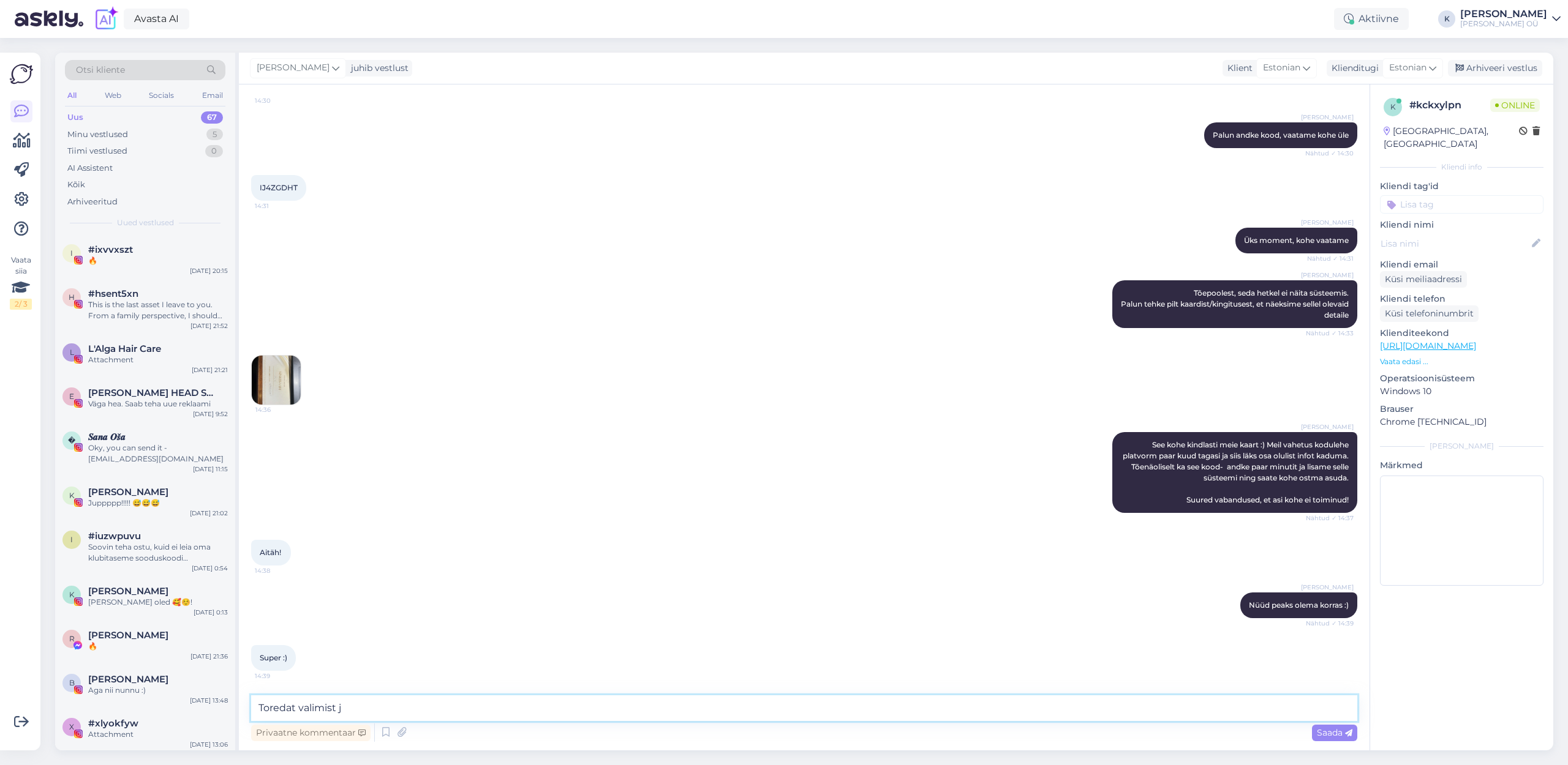
click at [260, 706] on textarea "Toredat valimist j" at bounding box center [804, 708] width 1106 height 26
type textarea "Toredat valimist ja uute toodete katsetamist :)"
